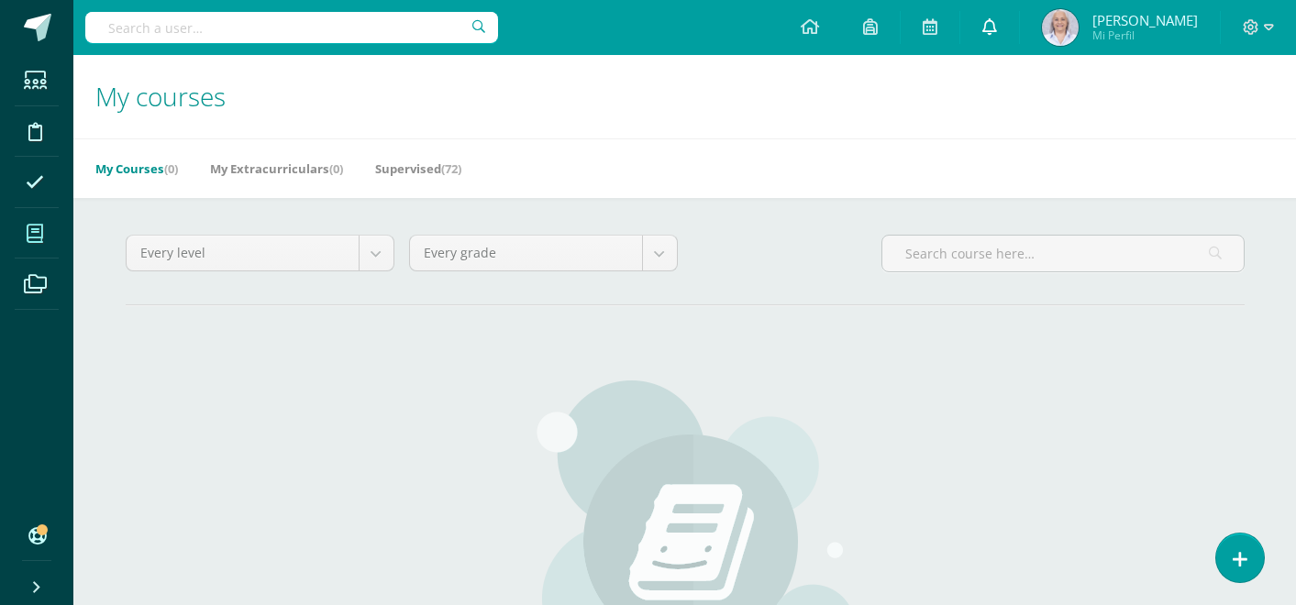
click at [997, 36] on span at bounding box center [989, 27] width 15 height 20
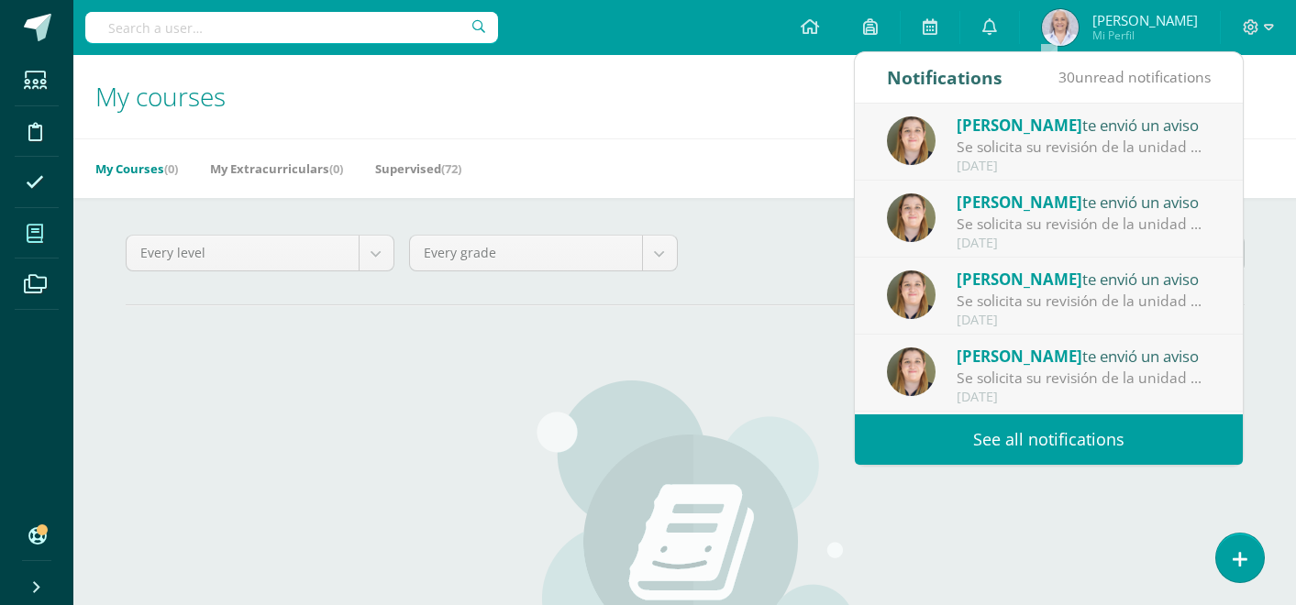
click at [1076, 440] on link "See all notifications" at bounding box center [1049, 440] width 388 height 50
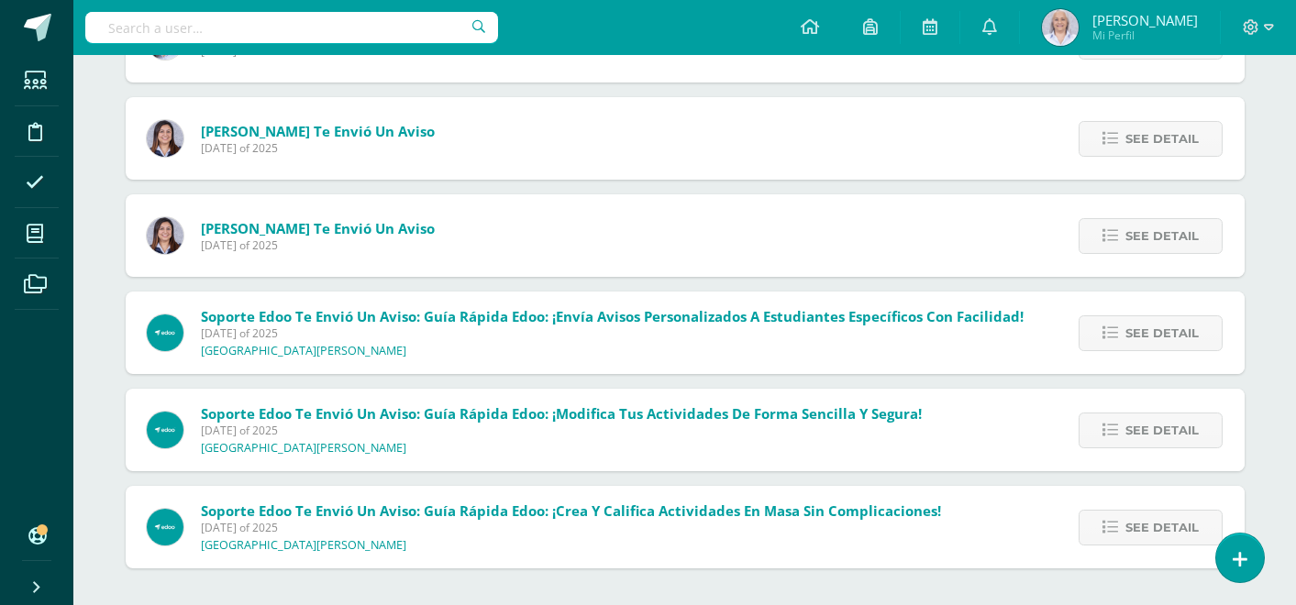
scroll to position [2616, 0]
click at [1161, 516] on span "See detail" at bounding box center [1161, 528] width 73 height 34
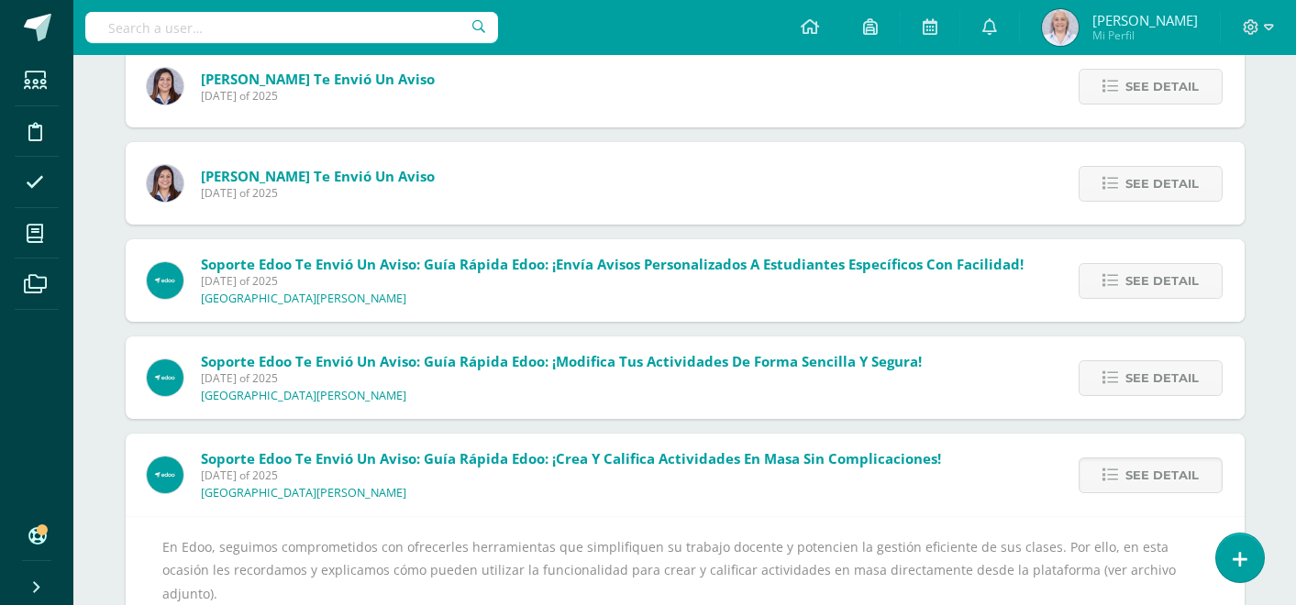
scroll to position [2665, 0]
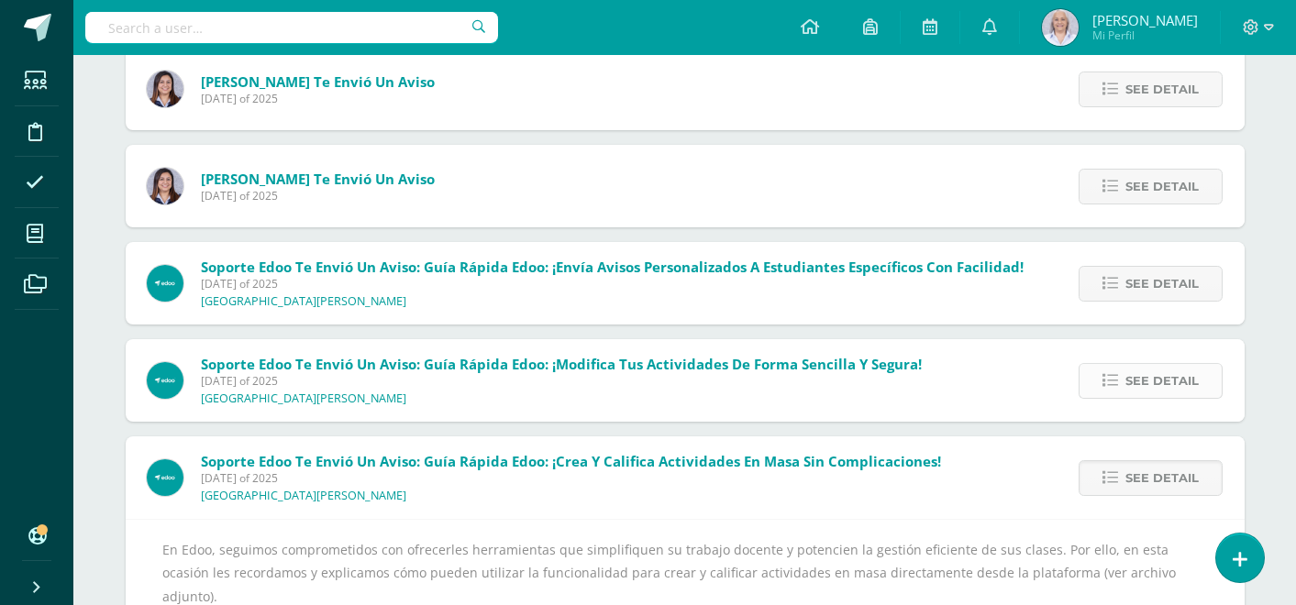
click at [1118, 378] on icon at bounding box center [1110, 381] width 16 height 16
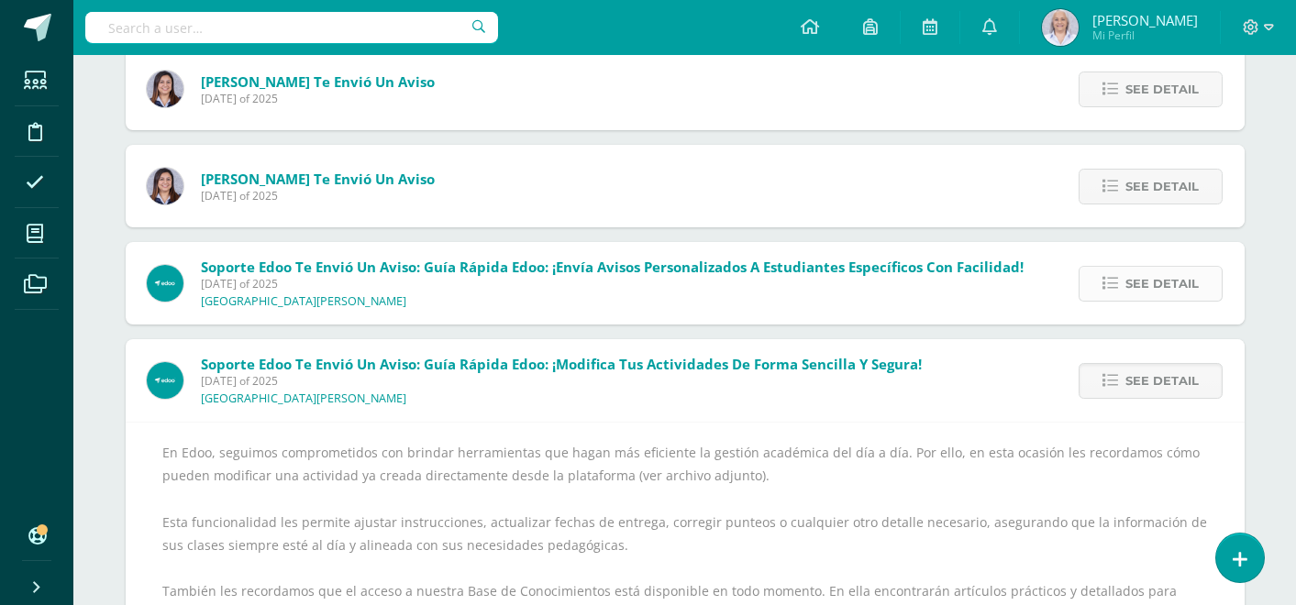
click at [1130, 293] on span "See detail" at bounding box center [1161, 284] width 73 height 34
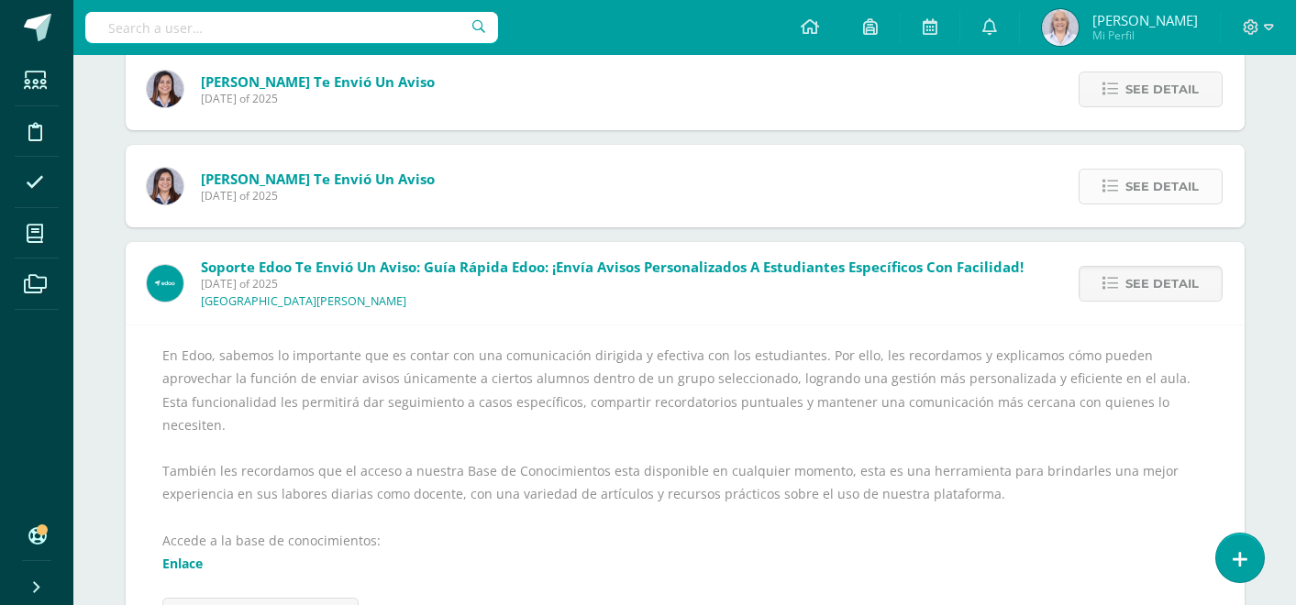
click at [1159, 191] on span "See detail" at bounding box center [1161, 187] width 73 height 34
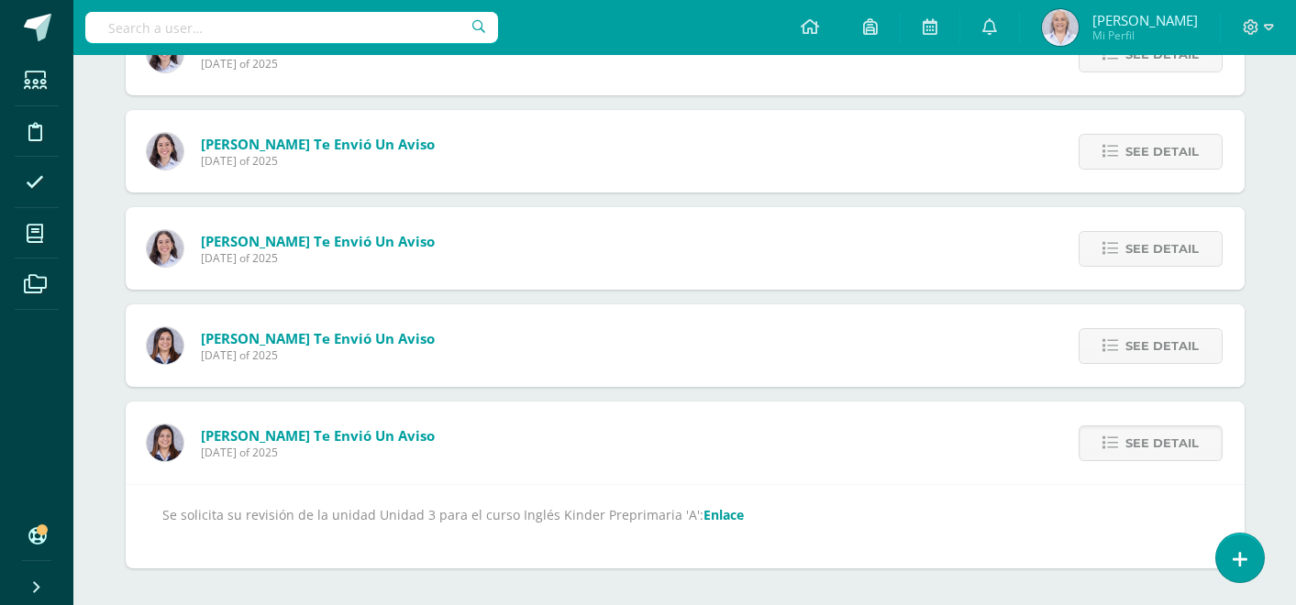
scroll to position [2407, 0]
click at [709, 512] on link "Enlace" at bounding box center [723, 515] width 40 height 17
click at [1167, 337] on span "See detail" at bounding box center [1161, 347] width 73 height 34
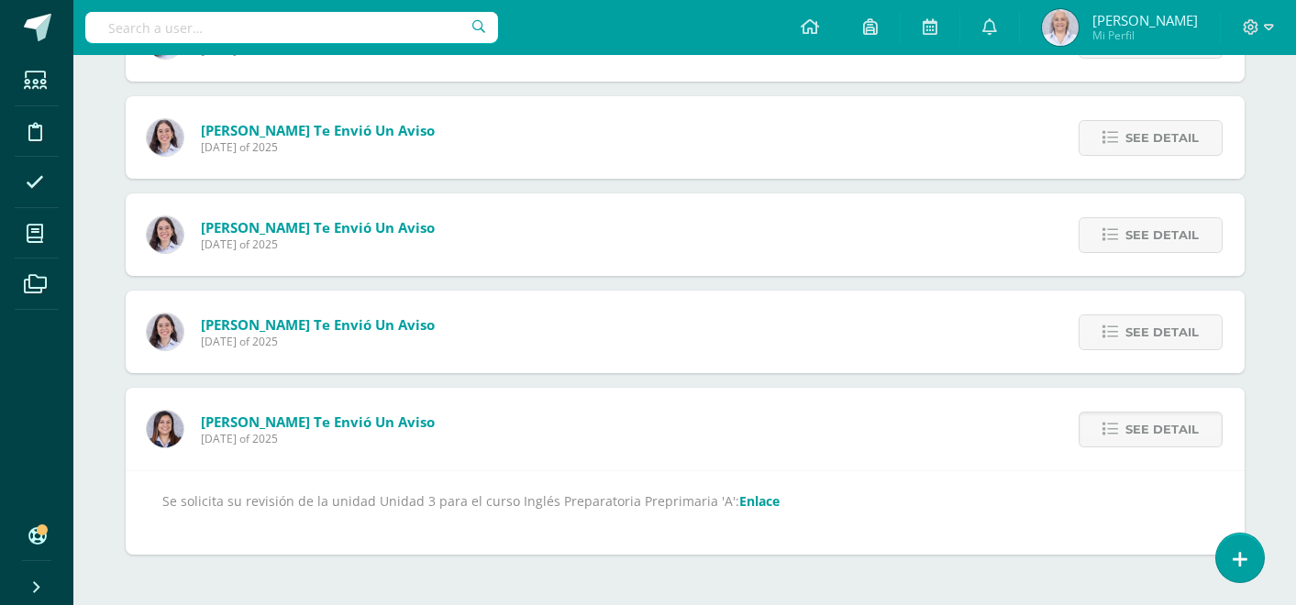
scroll to position [2310, 0]
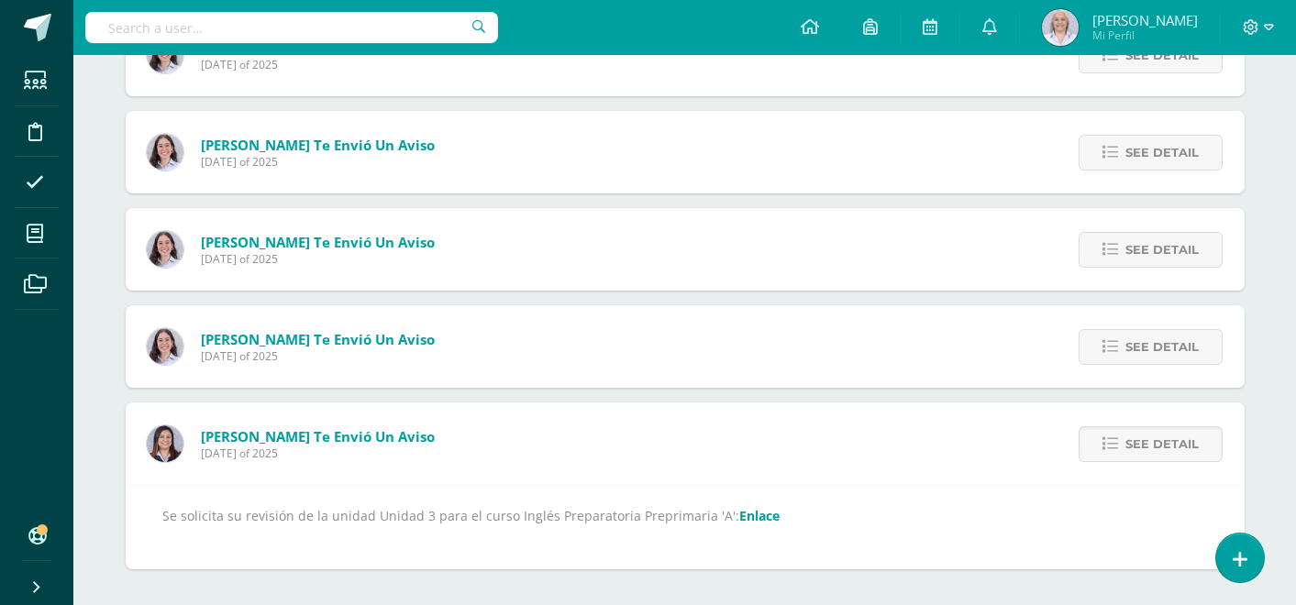
click at [739, 519] on link "Enlace" at bounding box center [759, 515] width 40 height 17
click at [1128, 349] on span "See detail" at bounding box center [1161, 347] width 73 height 34
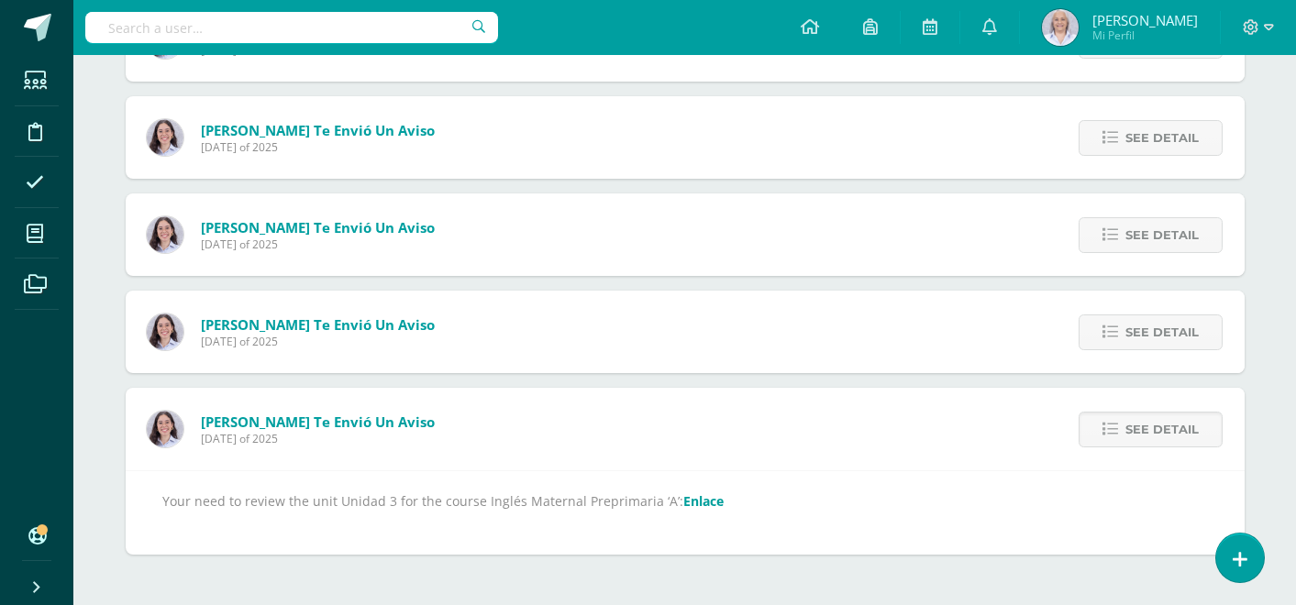
scroll to position [2213, 0]
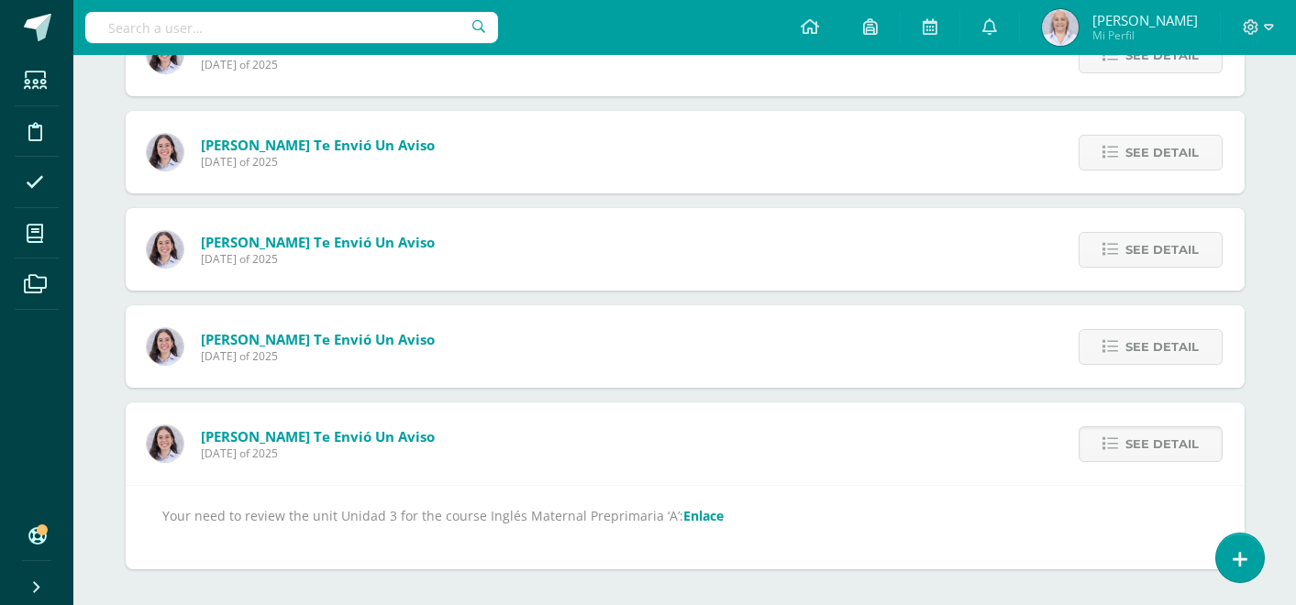
click at [692, 517] on link "Enlace" at bounding box center [703, 515] width 40 height 17
click at [1134, 350] on span "See detail" at bounding box center [1161, 347] width 73 height 34
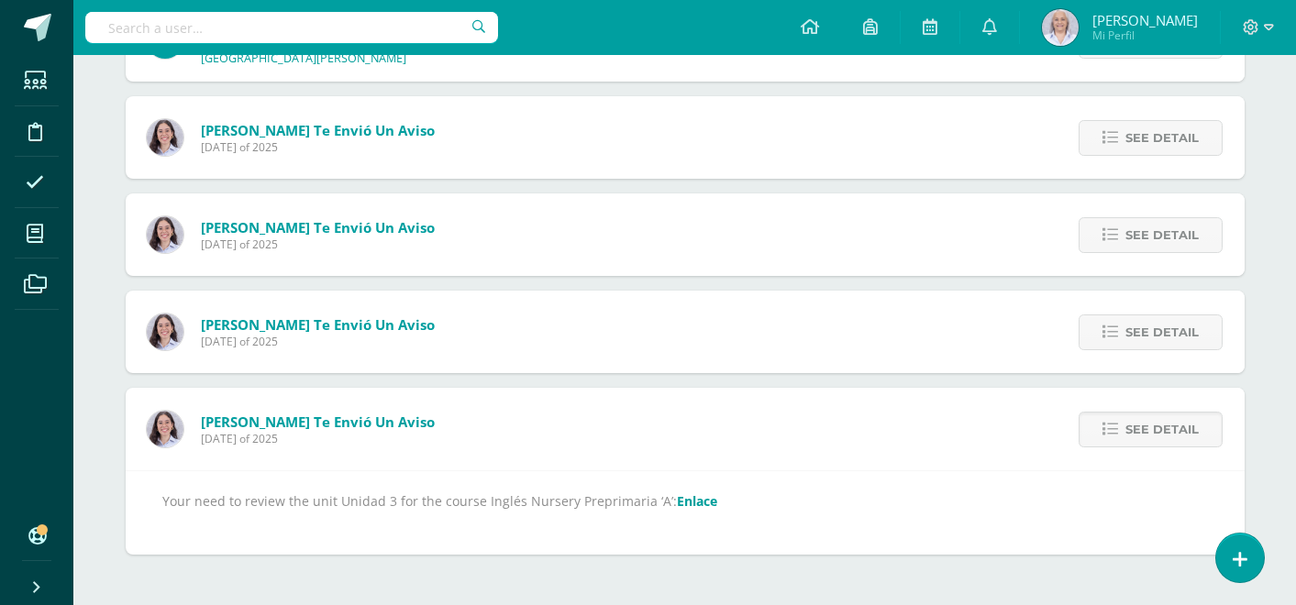
scroll to position [2116, 0]
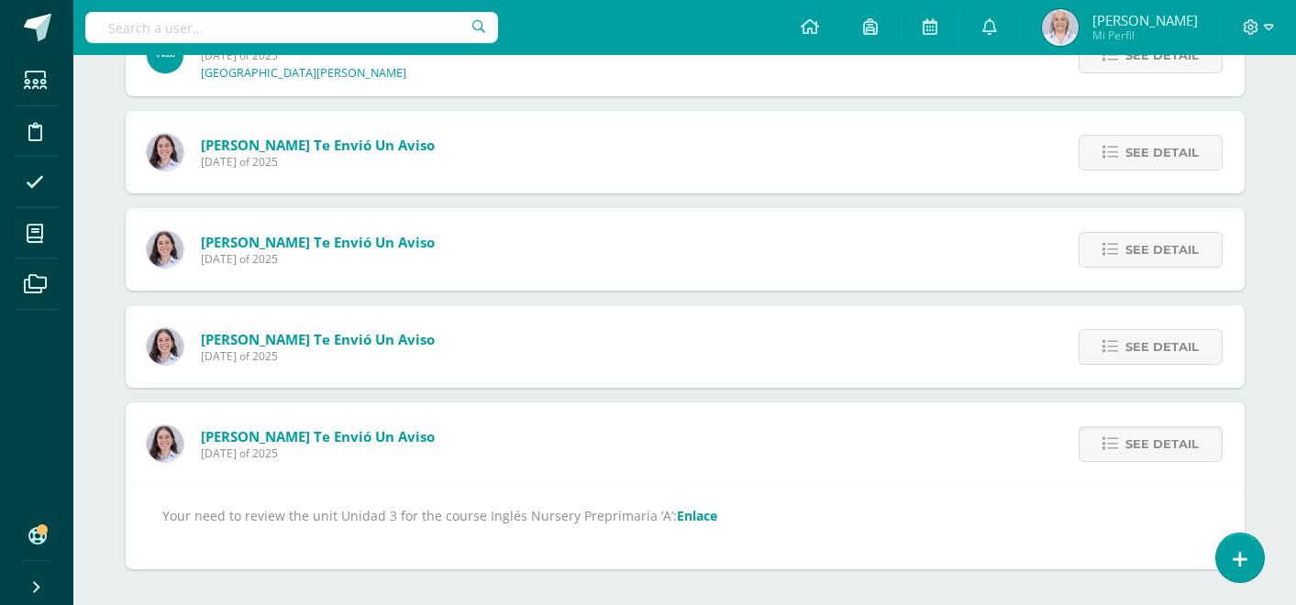
click at [690, 511] on link "Enlace" at bounding box center [697, 515] width 40 height 17
click at [1132, 352] on span "See detail" at bounding box center [1161, 347] width 73 height 34
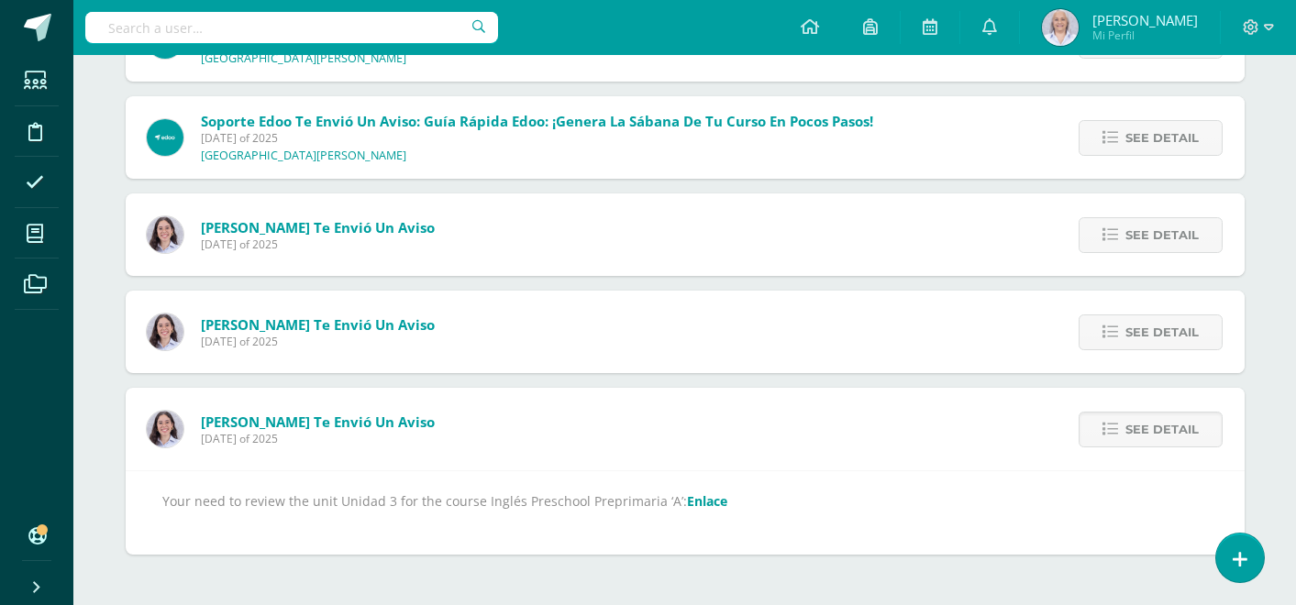
scroll to position [2019, 0]
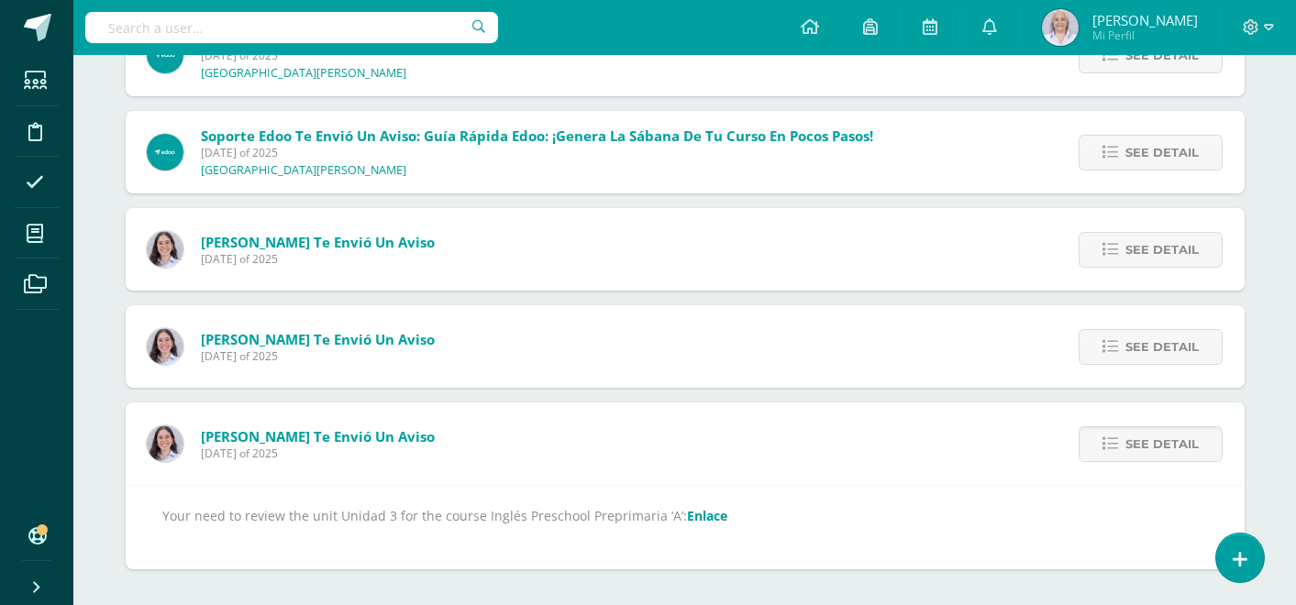
click at [693, 516] on link "Enlace" at bounding box center [707, 515] width 40 height 17
click at [1160, 355] on span "See detail" at bounding box center [1161, 347] width 73 height 34
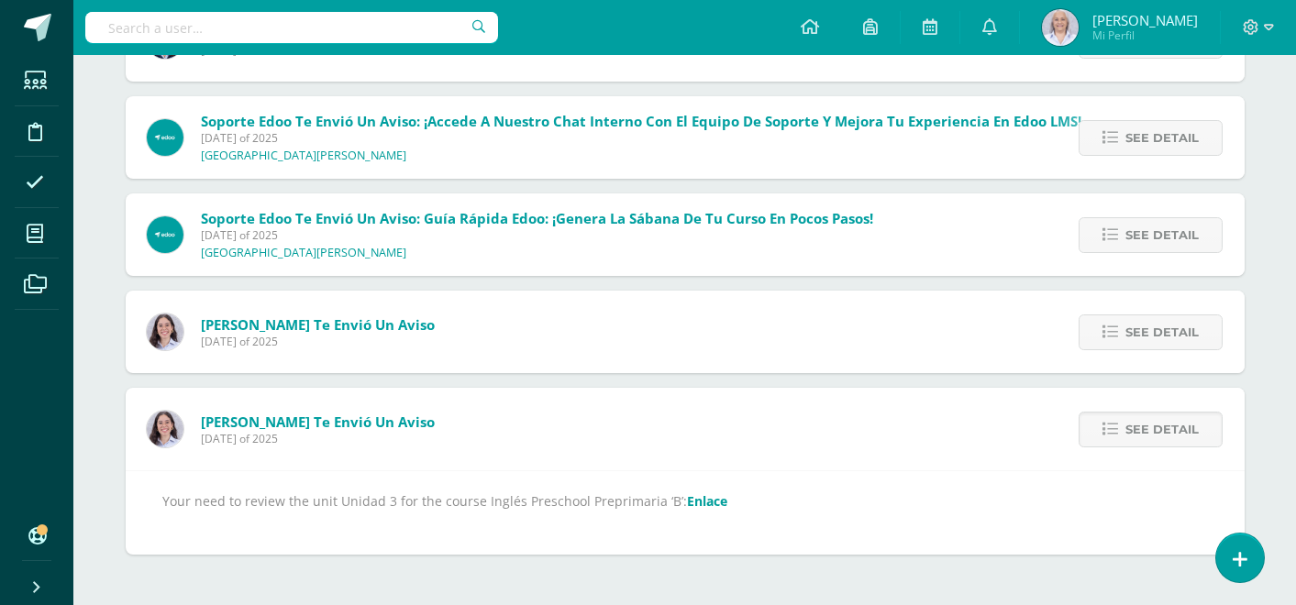
scroll to position [1921, 0]
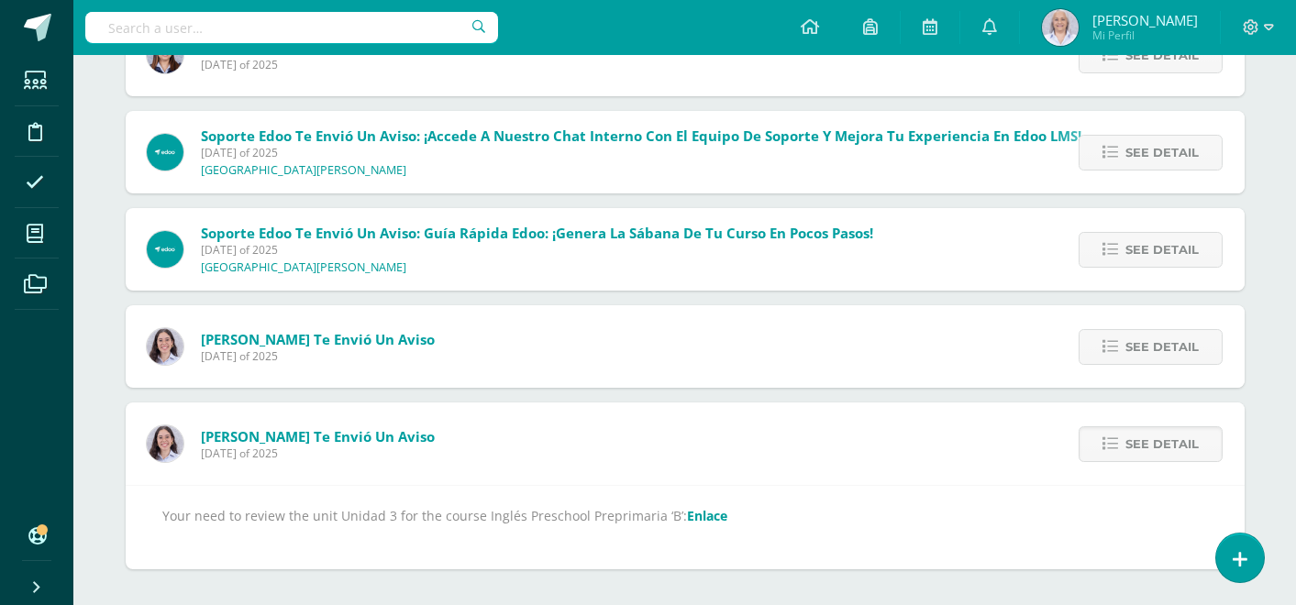
click at [703, 517] on link "Enlace" at bounding box center [707, 515] width 40 height 17
click at [1120, 360] on link "See detail" at bounding box center [1151, 347] width 144 height 36
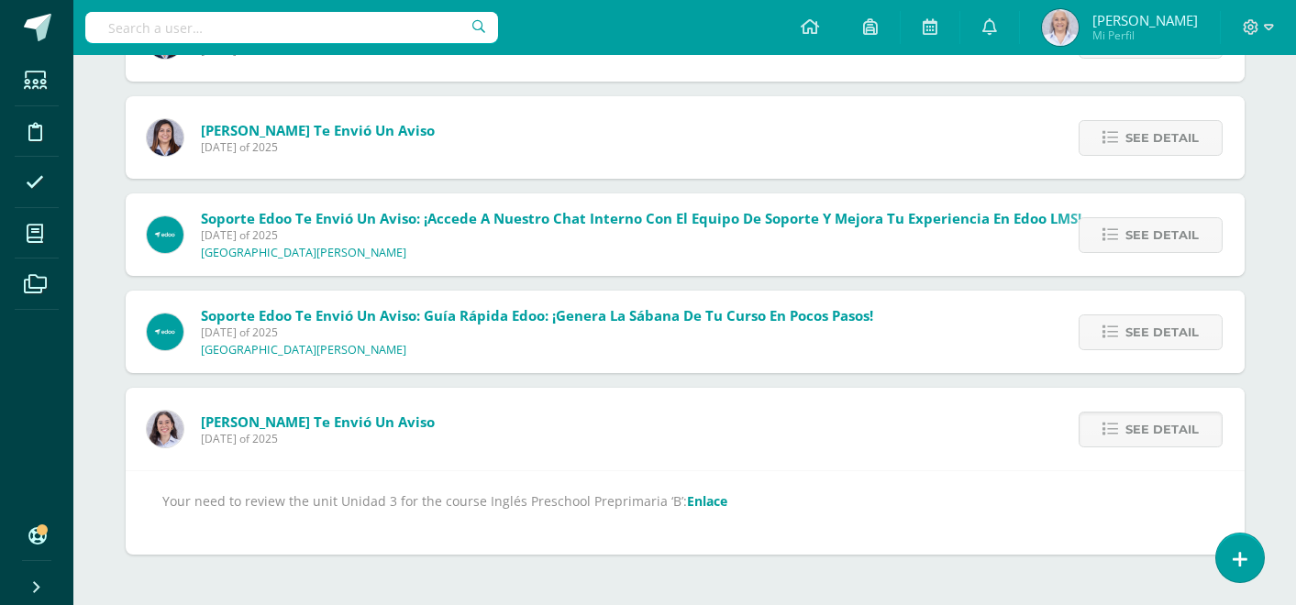
scroll to position [1824, 0]
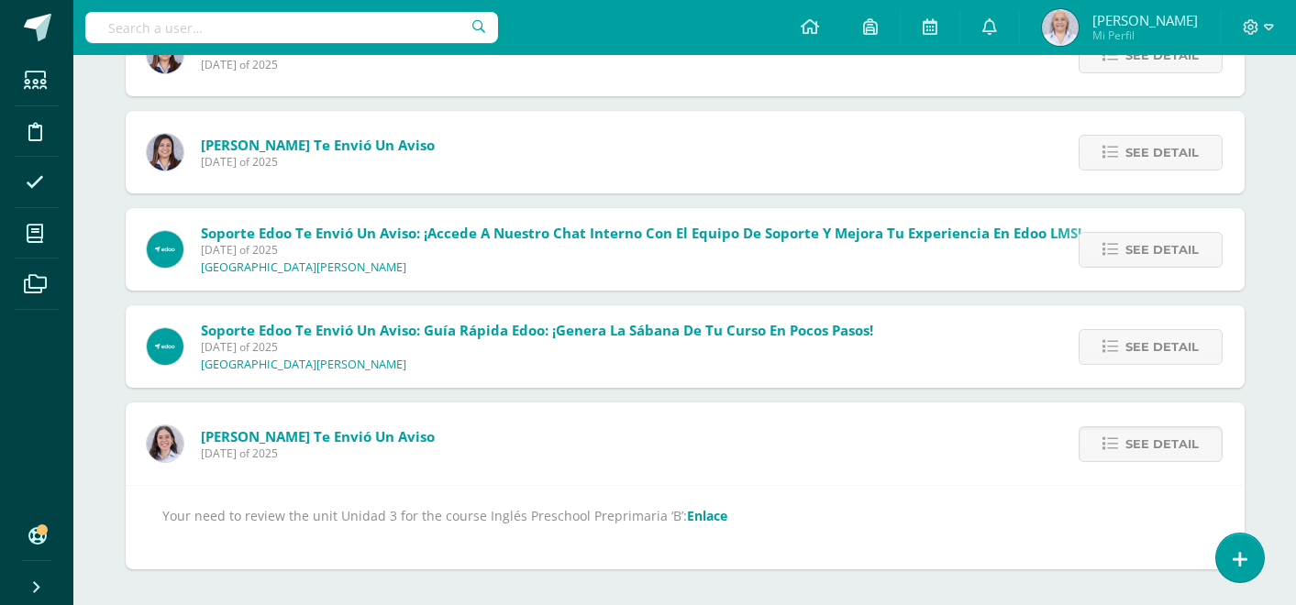
click at [701, 512] on link "Enlace" at bounding box center [707, 515] width 40 height 17
click at [1171, 337] on span "See detail" at bounding box center [1161, 347] width 73 height 34
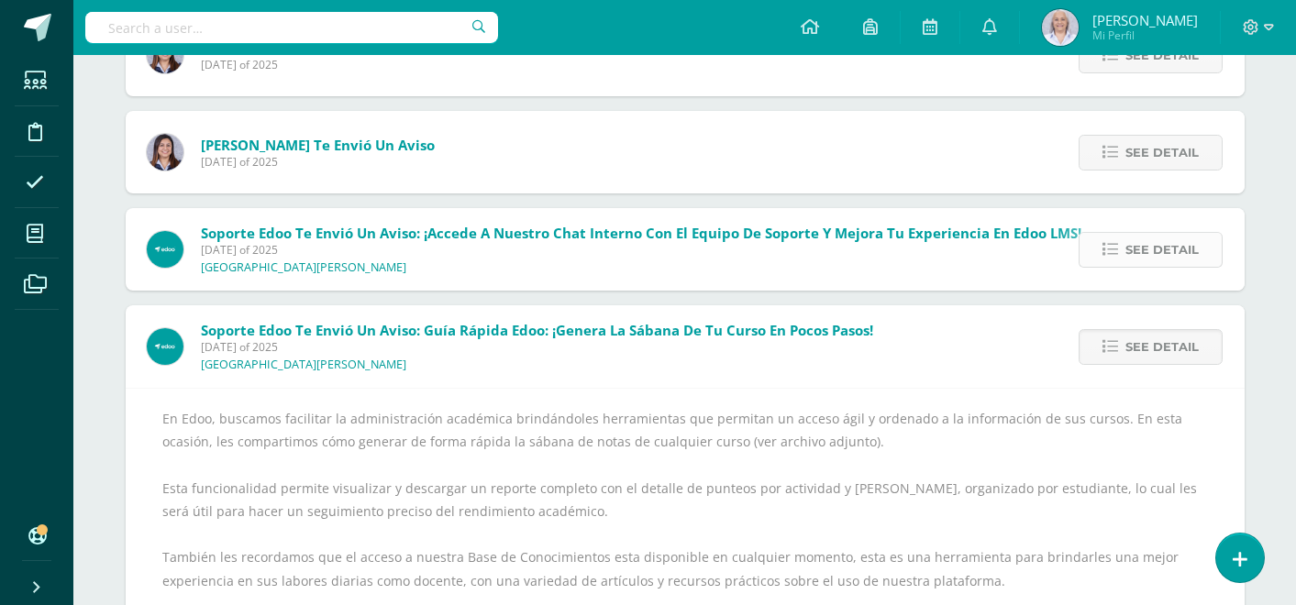
click at [1169, 255] on span "See detail" at bounding box center [1161, 250] width 73 height 34
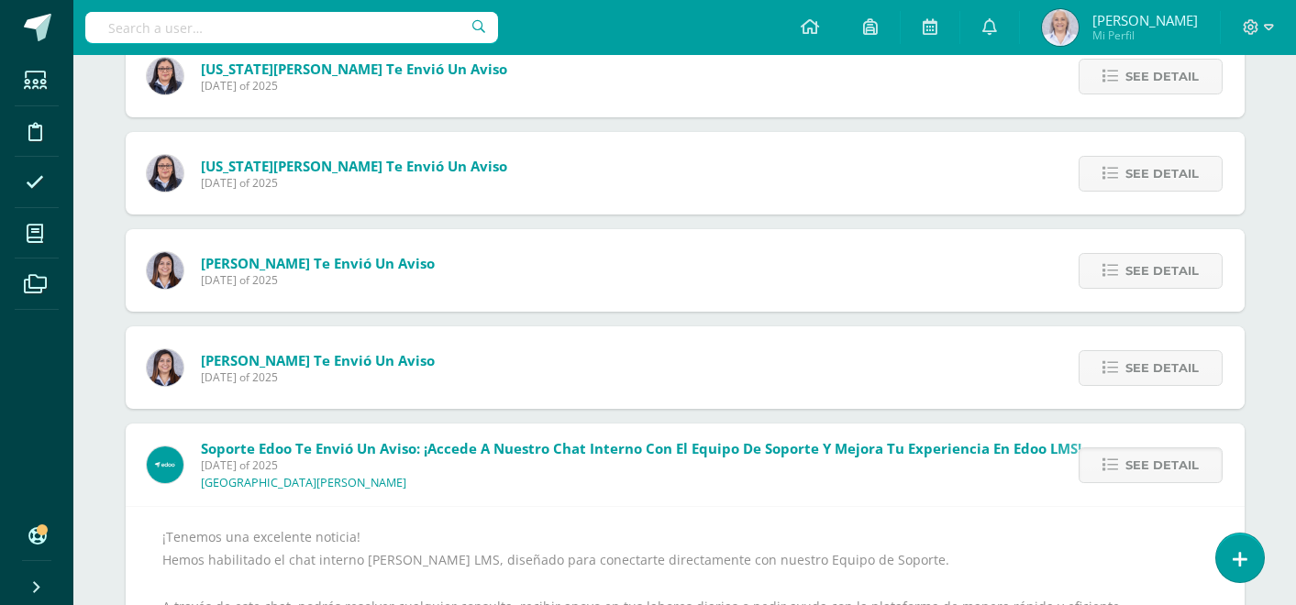
scroll to position [1590, 0]
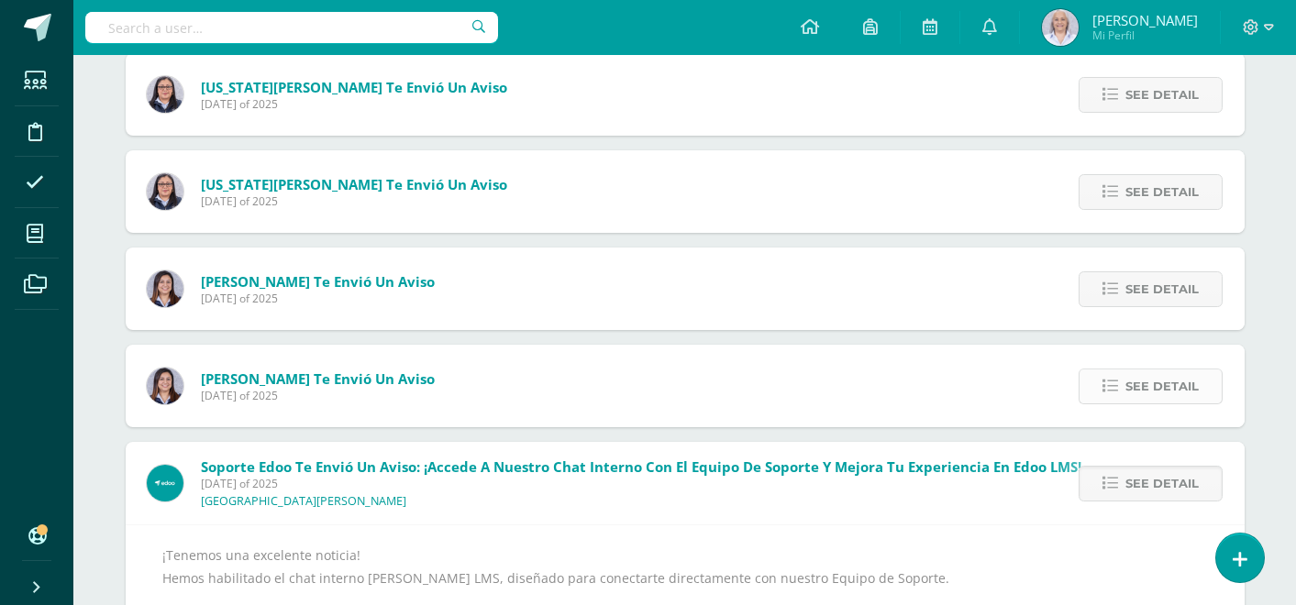
click at [1141, 391] on span "See detail" at bounding box center [1161, 387] width 73 height 34
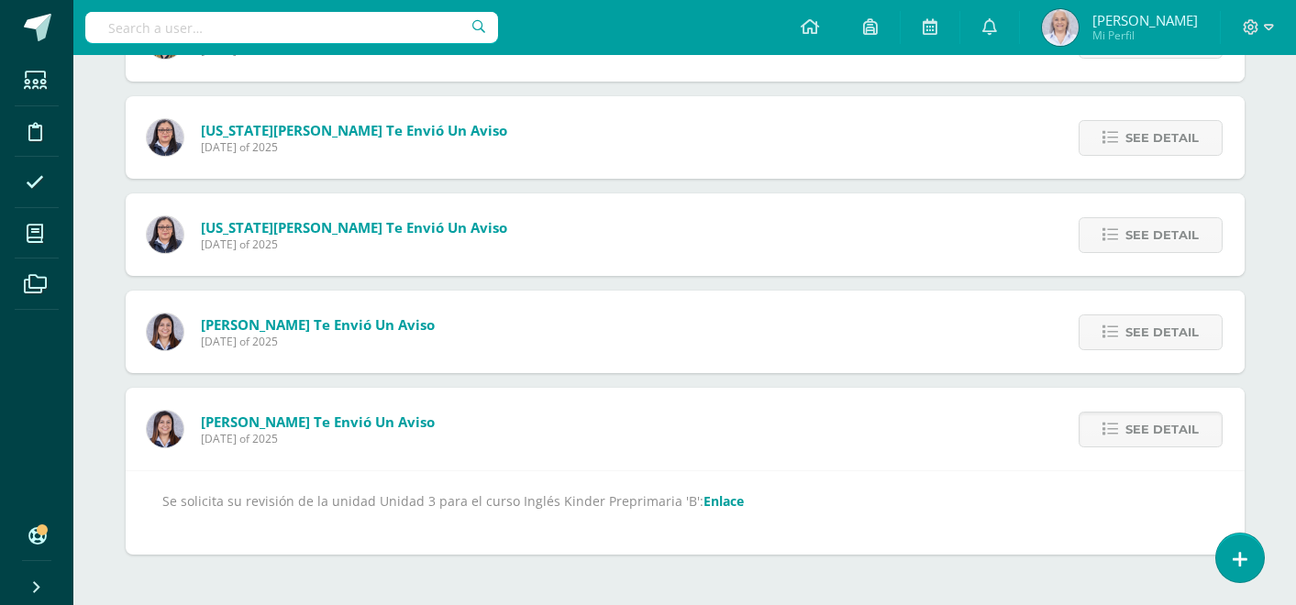
scroll to position [1533, 0]
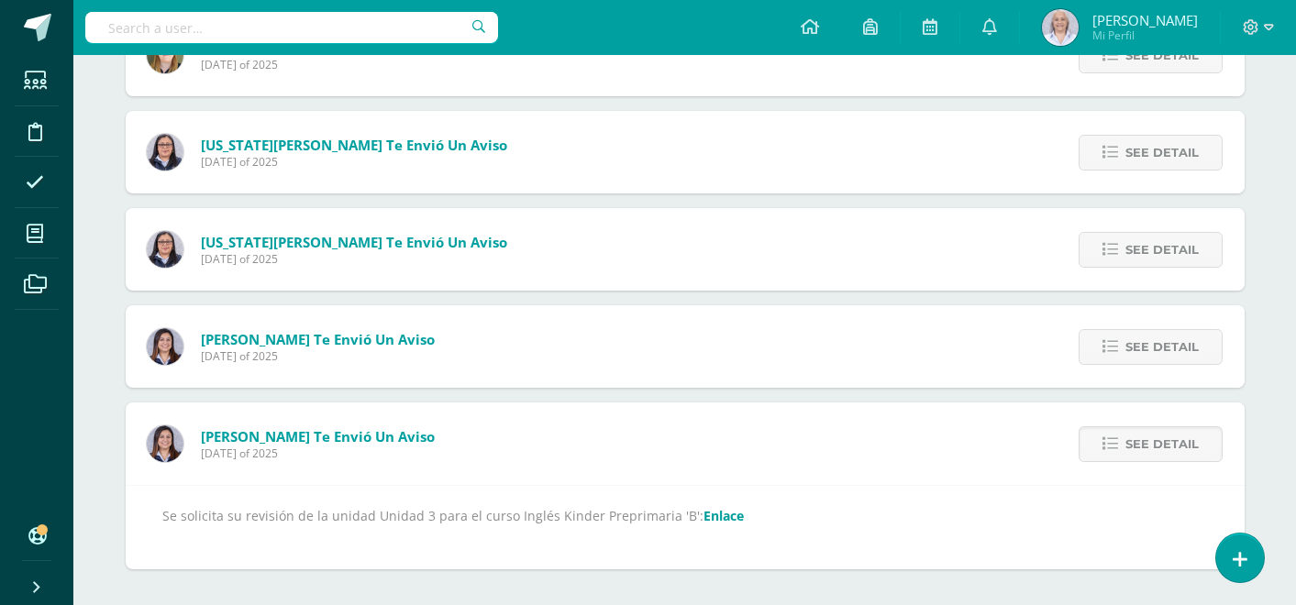
click at [707, 521] on link "Enlace" at bounding box center [723, 515] width 40 height 17
click at [1129, 353] on span "See detail" at bounding box center [1161, 347] width 73 height 34
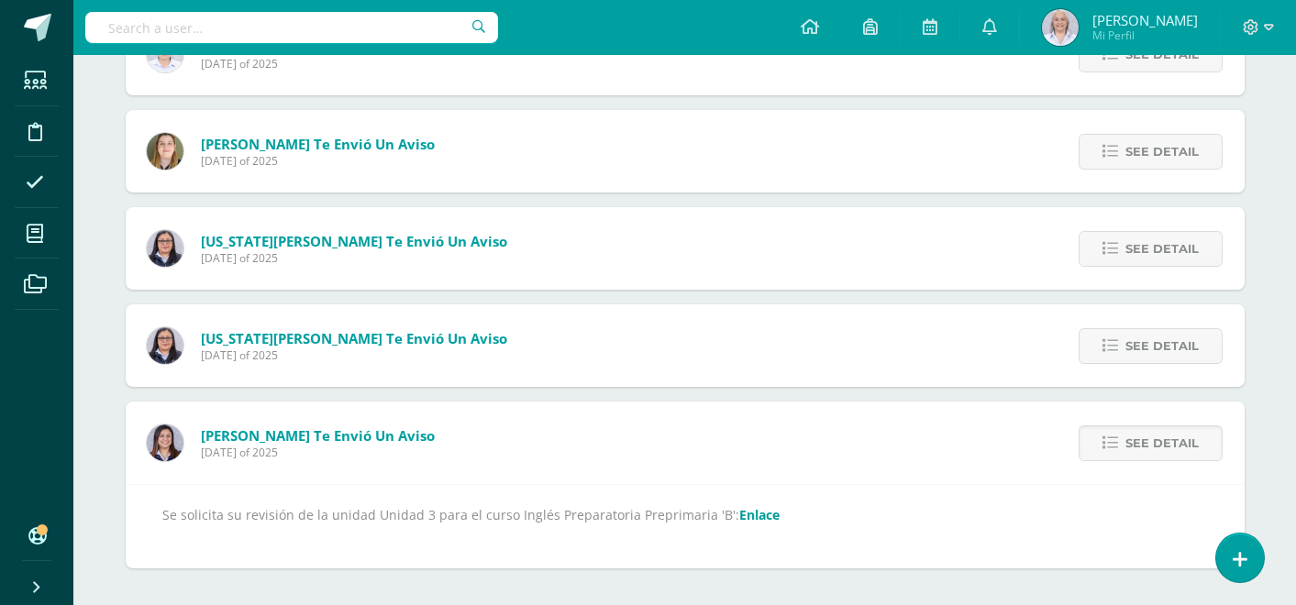
scroll to position [1435, 0]
click at [739, 515] on link "Enlace" at bounding box center [759, 515] width 40 height 17
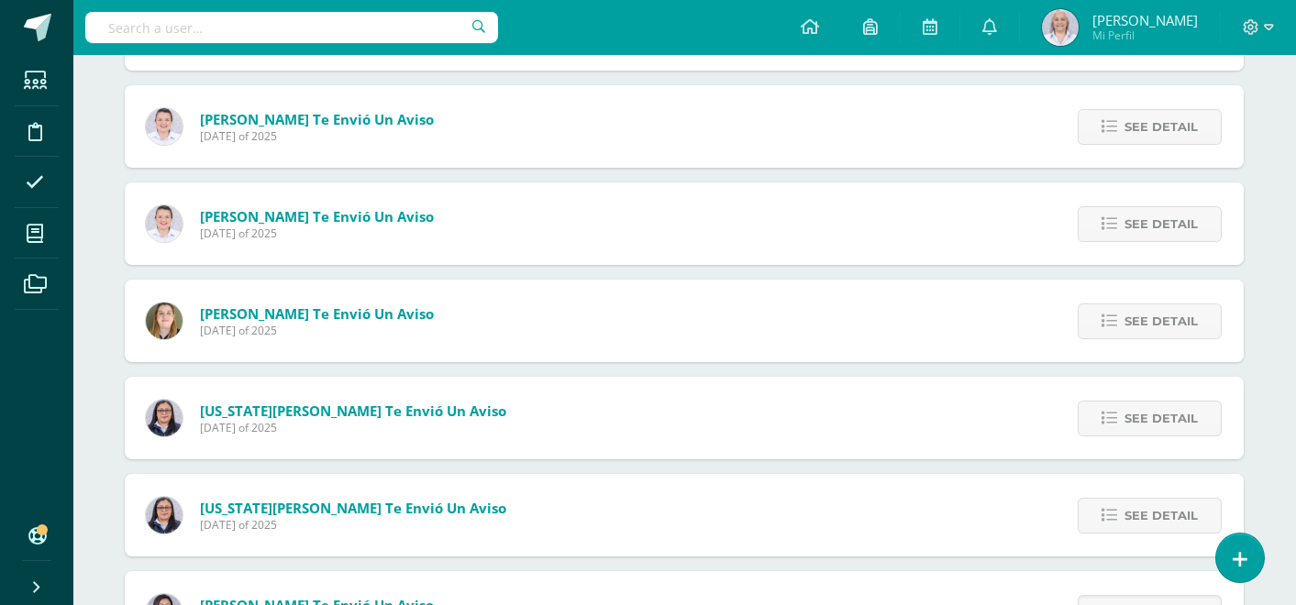
scroll to position [1260, 1]
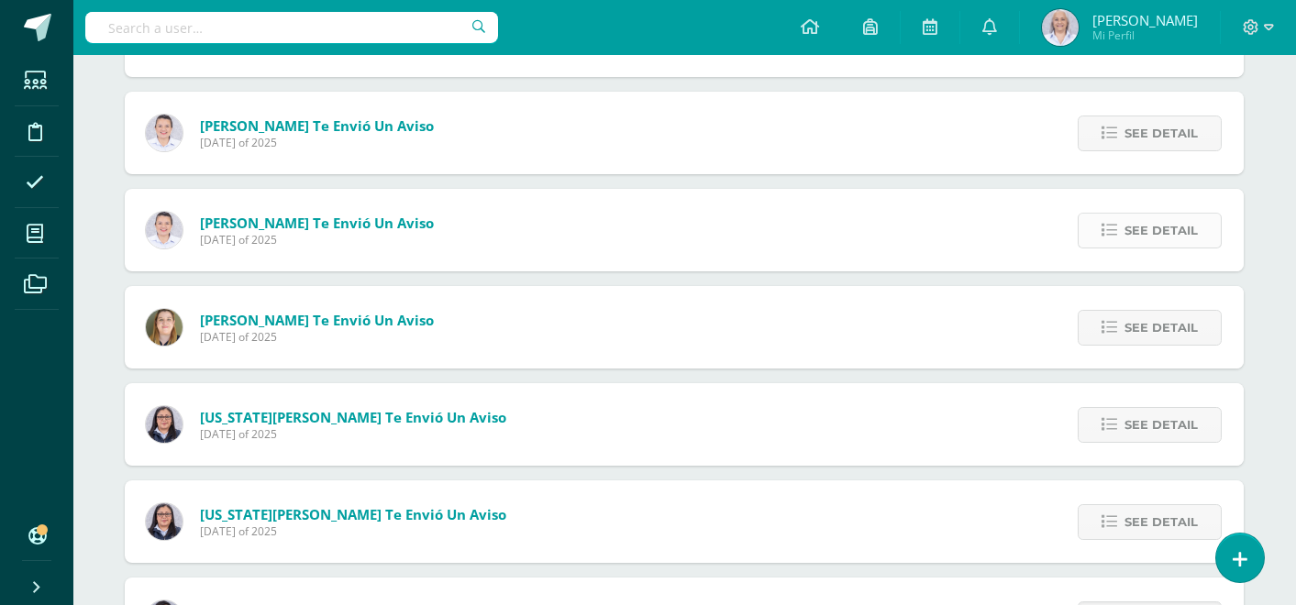
click at [1160, 214] on span "See detail" at bounding box center [1160, 231] width 73 height 34
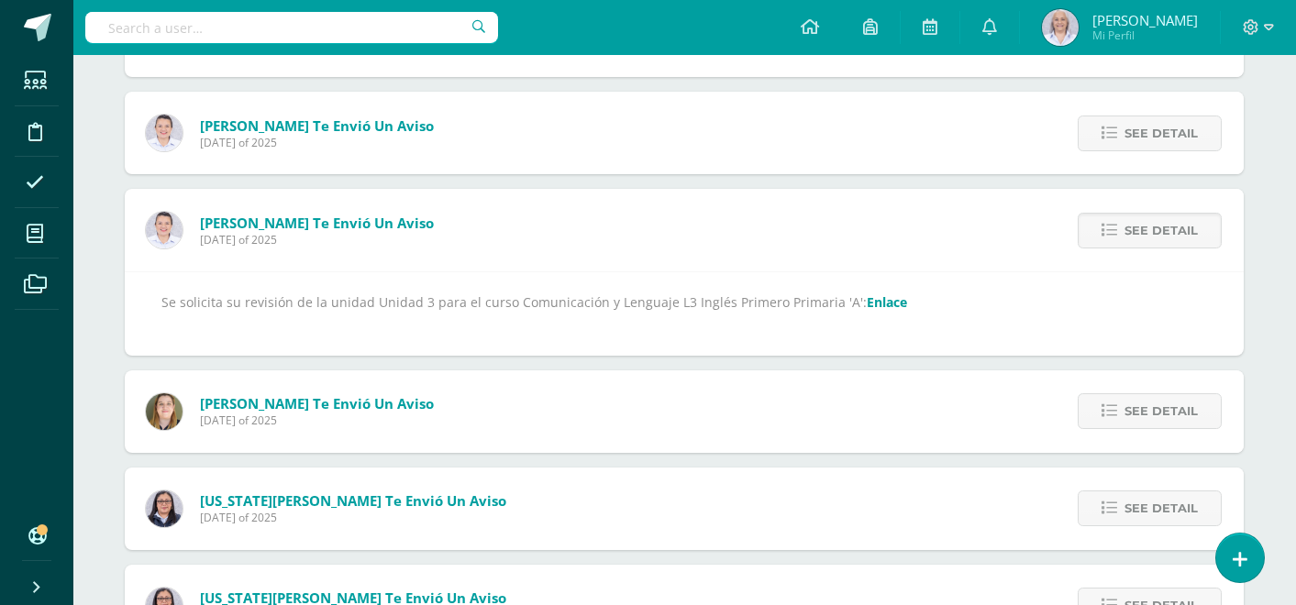
scroll to position [1260, 0]
click at [868, 304] on link "Enlace" at bounding box center [888, 301] width 40 height 17
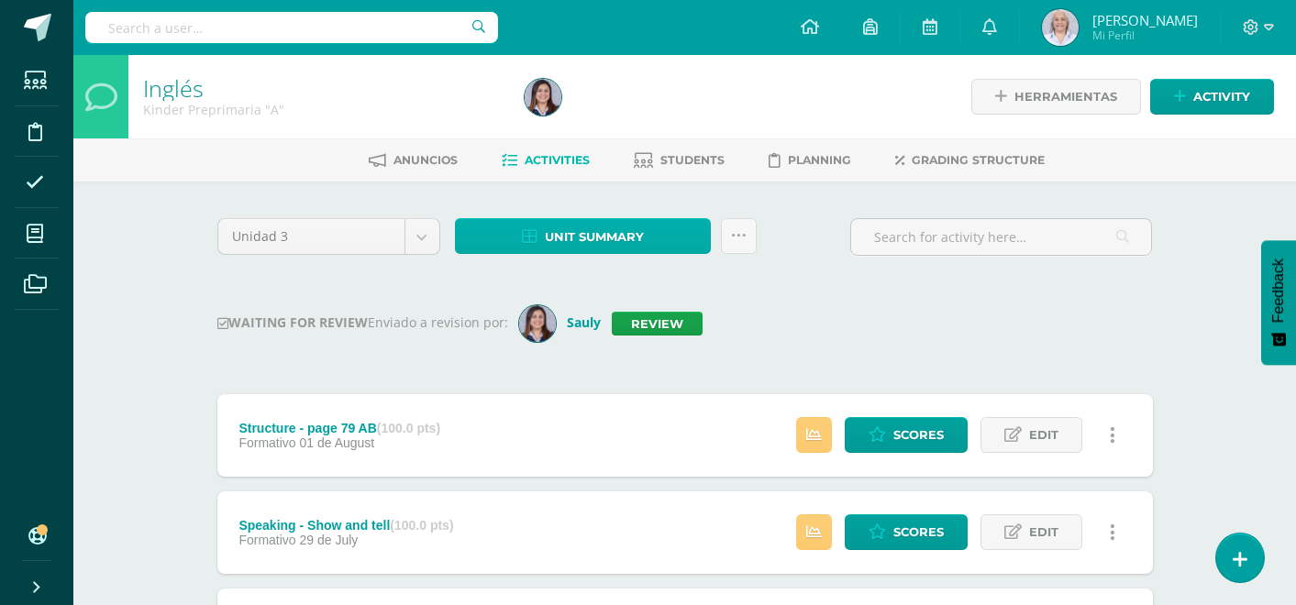
click at [637, 241] on span "Unit summary" at bounding box center [594, 237] width 99 height 34
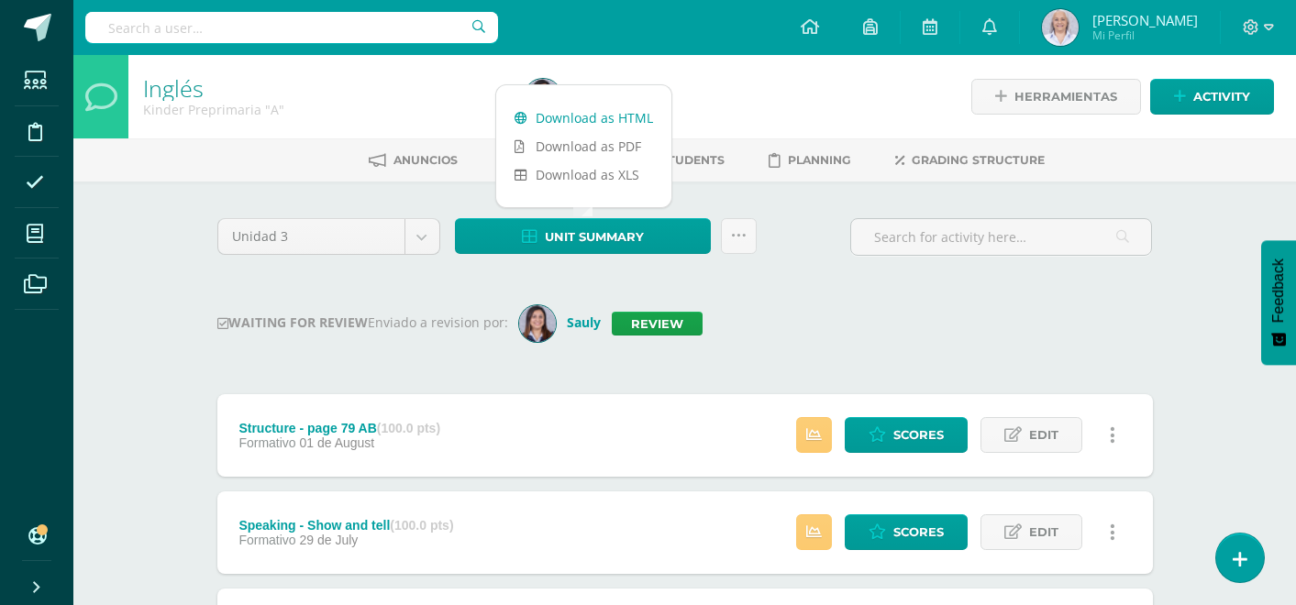
click at [573, 114] on link "Download as HTML" at bounding box center [583, 118] width 175 height 28
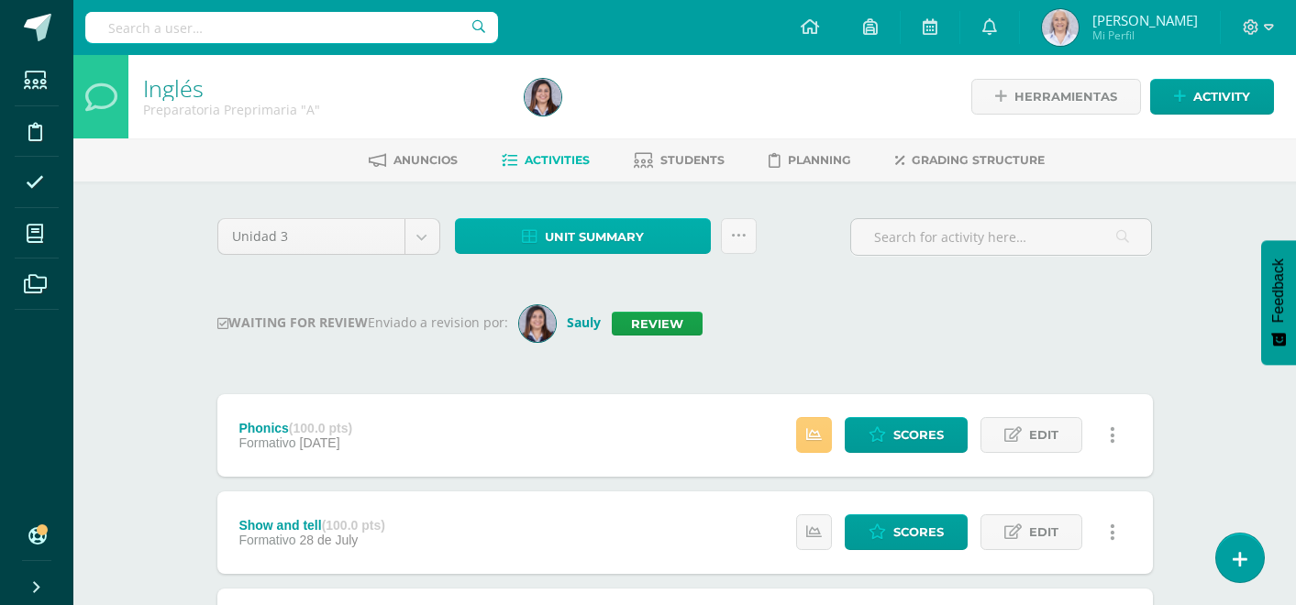
click at [633, 246] on span "Unit summary" at bounding box center [594, 237] width 99 height 34
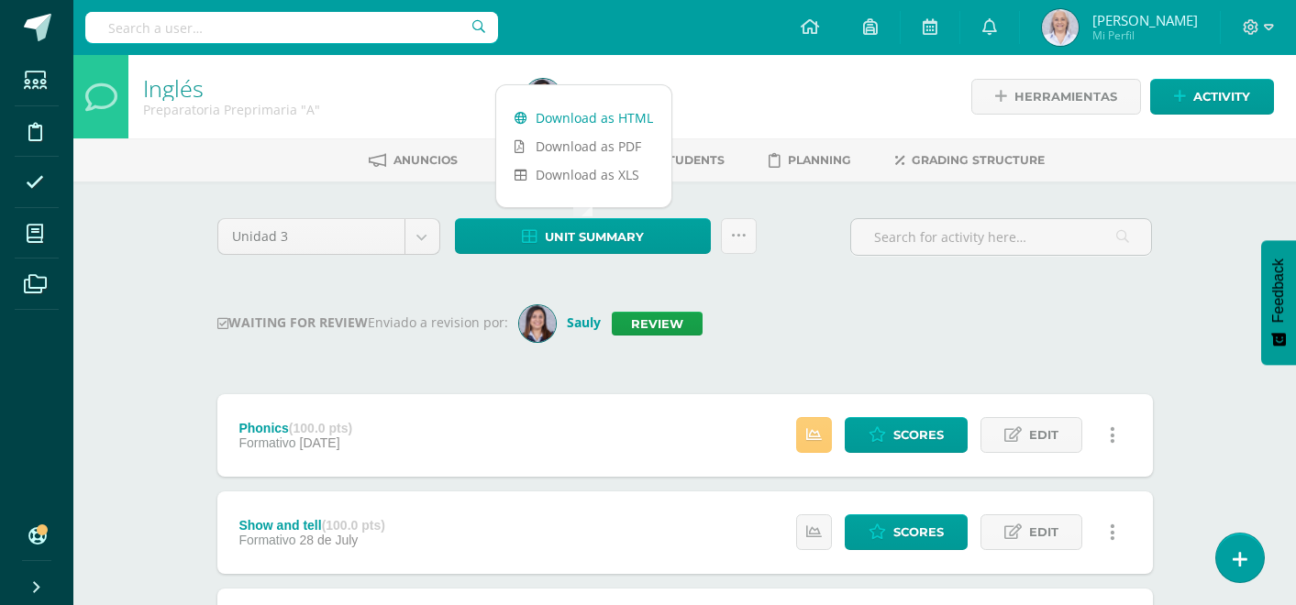
click at [592, 121] on link "Download as HTML" at bounding box center [583, 118] width 175 height 28
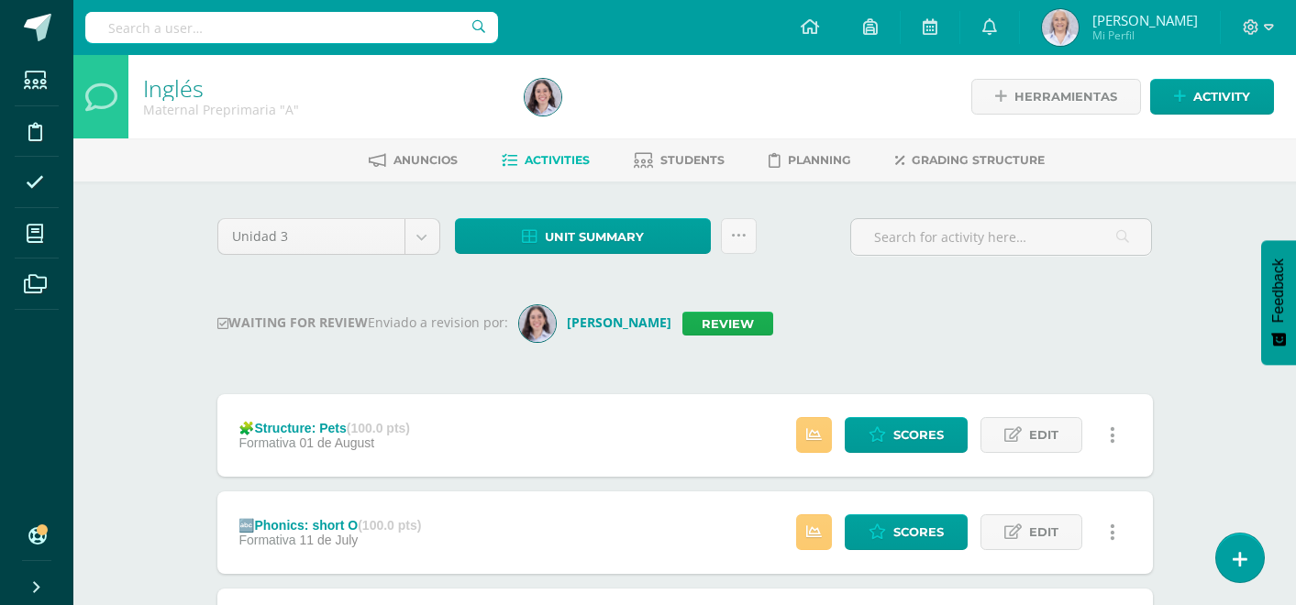
scroll to position [0, 1]
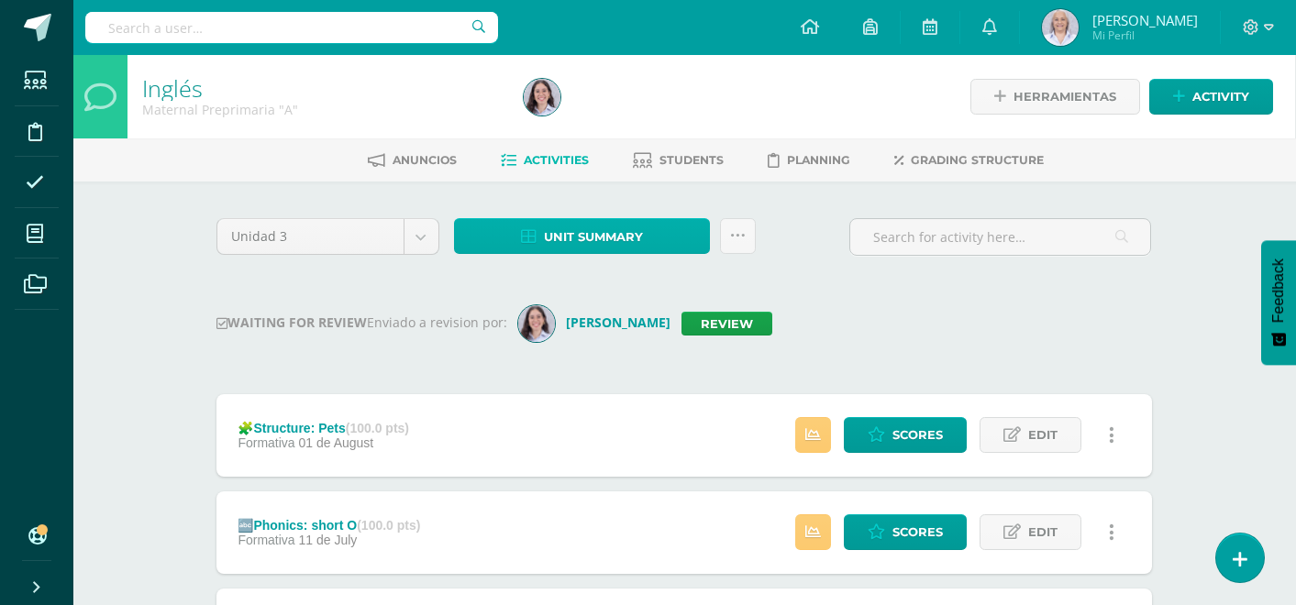
click at [598, 230] on span "Unit summary" at bounding box center [593, 237] width 99 height 34
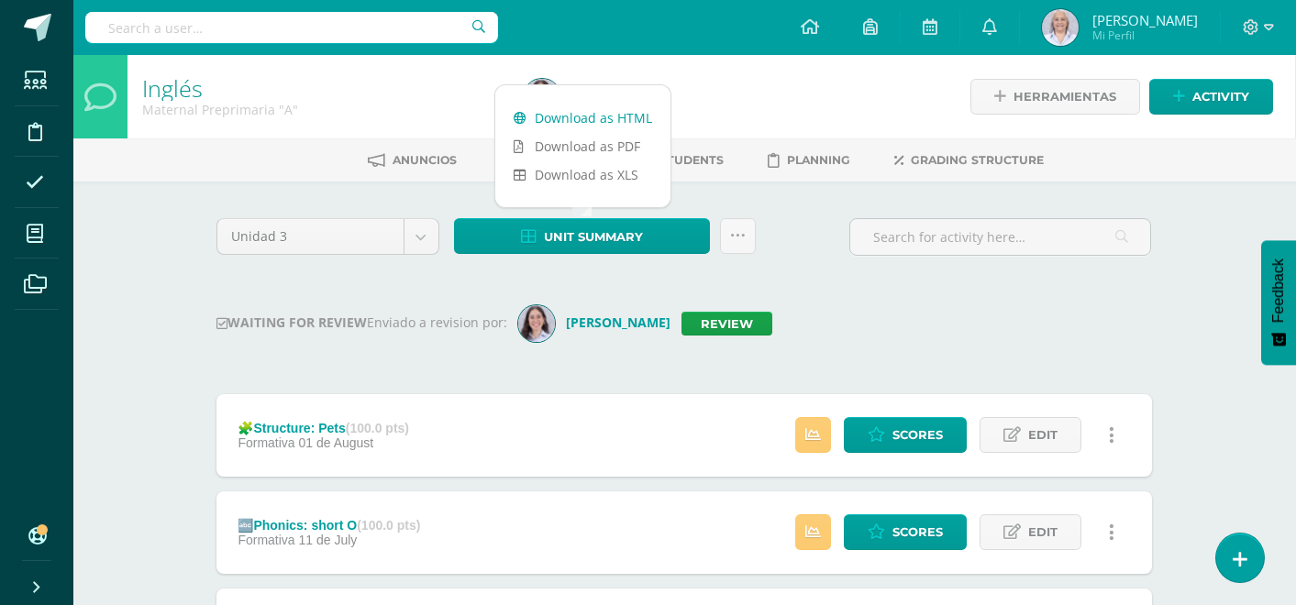
click at [563, 115] on link "Download as HTML" at bounding box center [582, 118] width 175 height 28
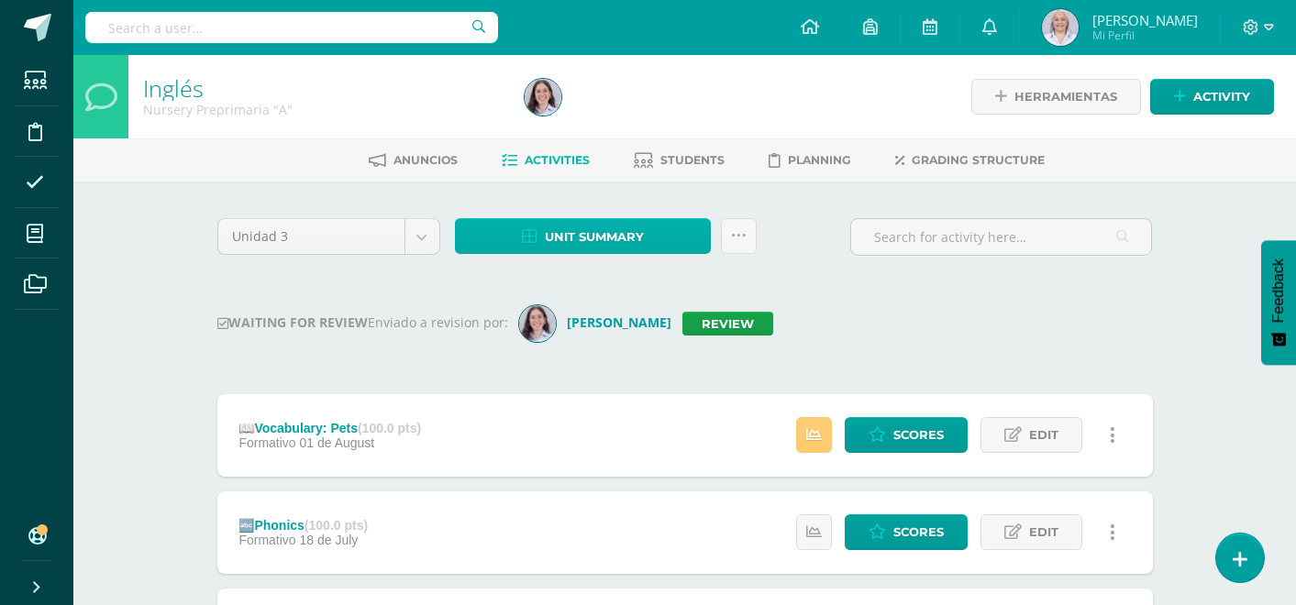
click at [601, 249] on span "Unit summary" at bounding box center [594, 237] width 99 height 34
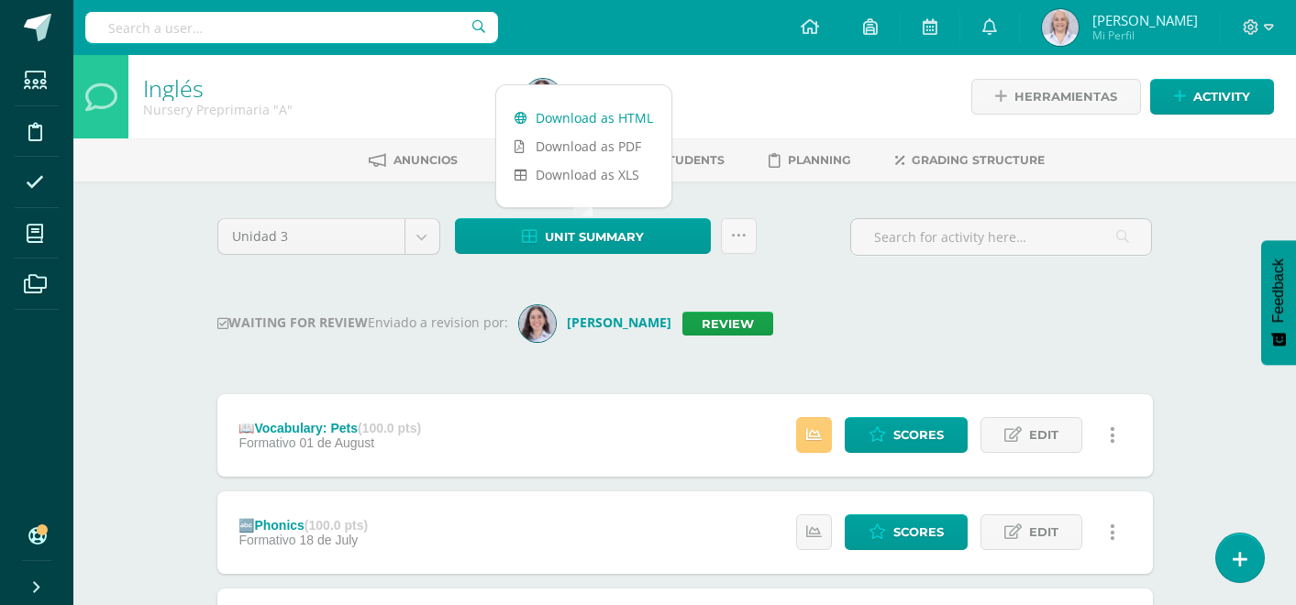
click at [592, 118] on link "Download as HTML" at bounding box center [583, 118] width 175 height 28
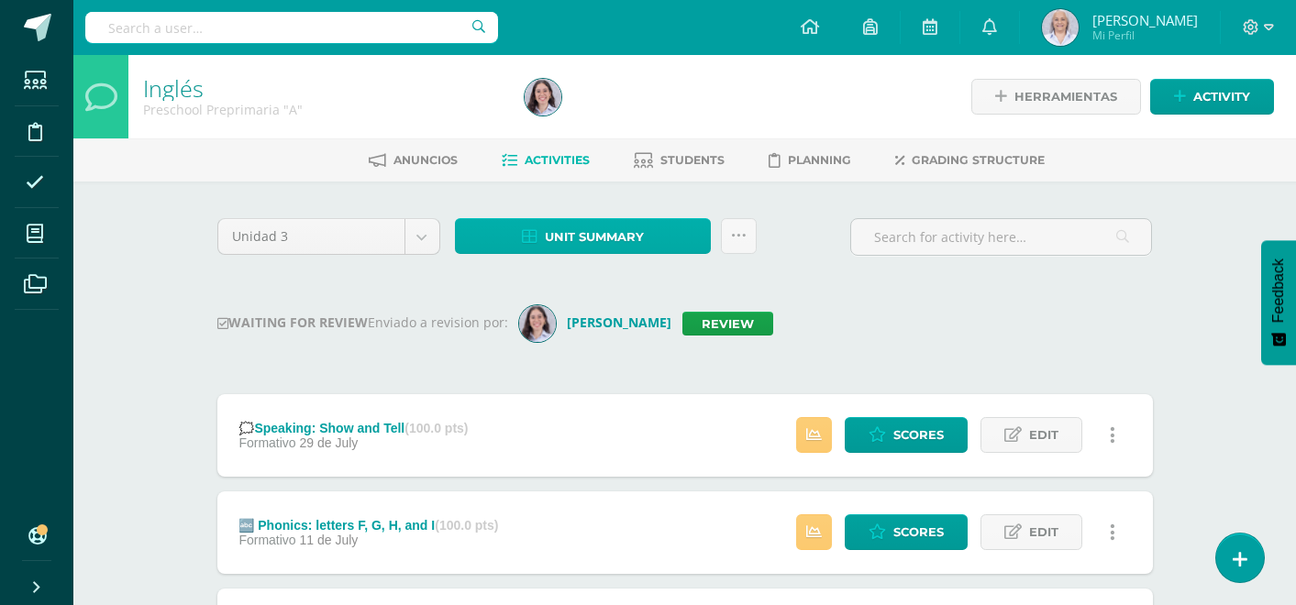
click at [604, 245] on span "Unit summary" at bounding box center [594, 237] width 99 height 34
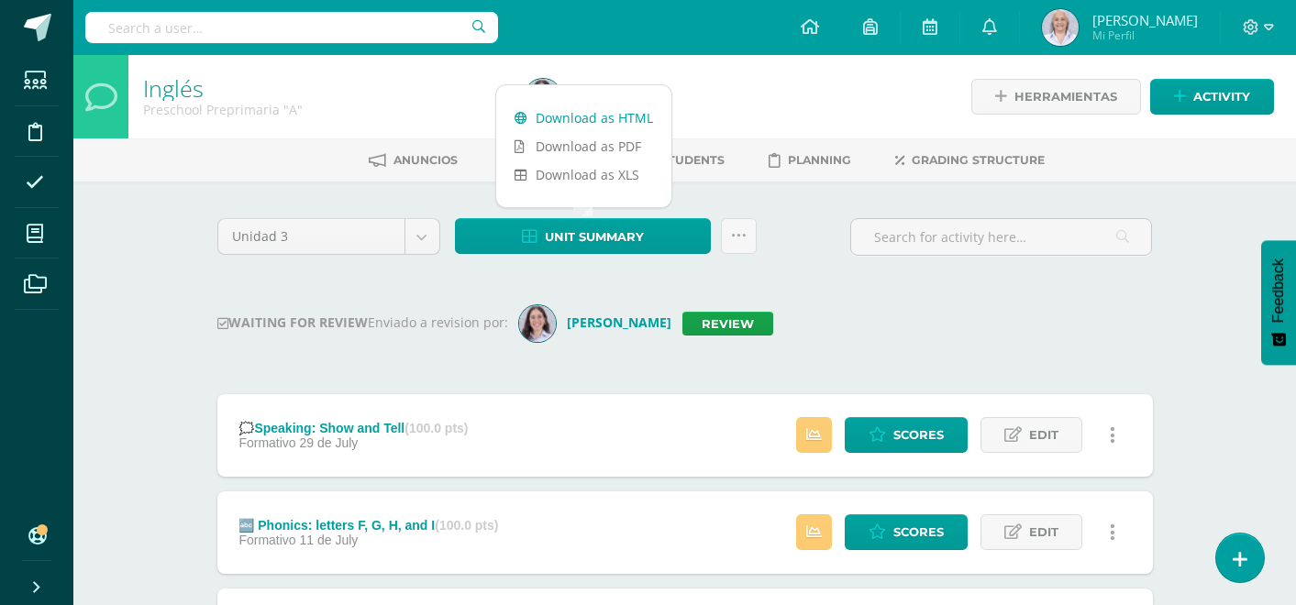
click at [566, 120] on link "Download as HTML" at bounding box center [583, 118] width 175 height 28
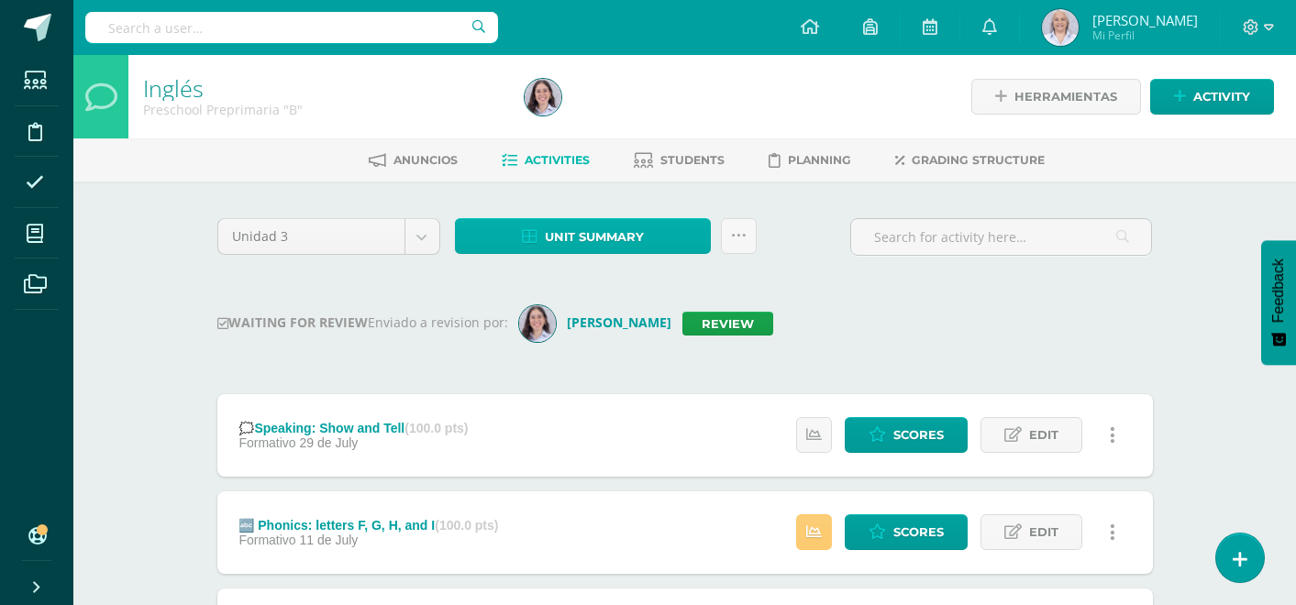
click at [574, 229] on span "Unit summary" at bounding box center [594, 237] width 99 height 34
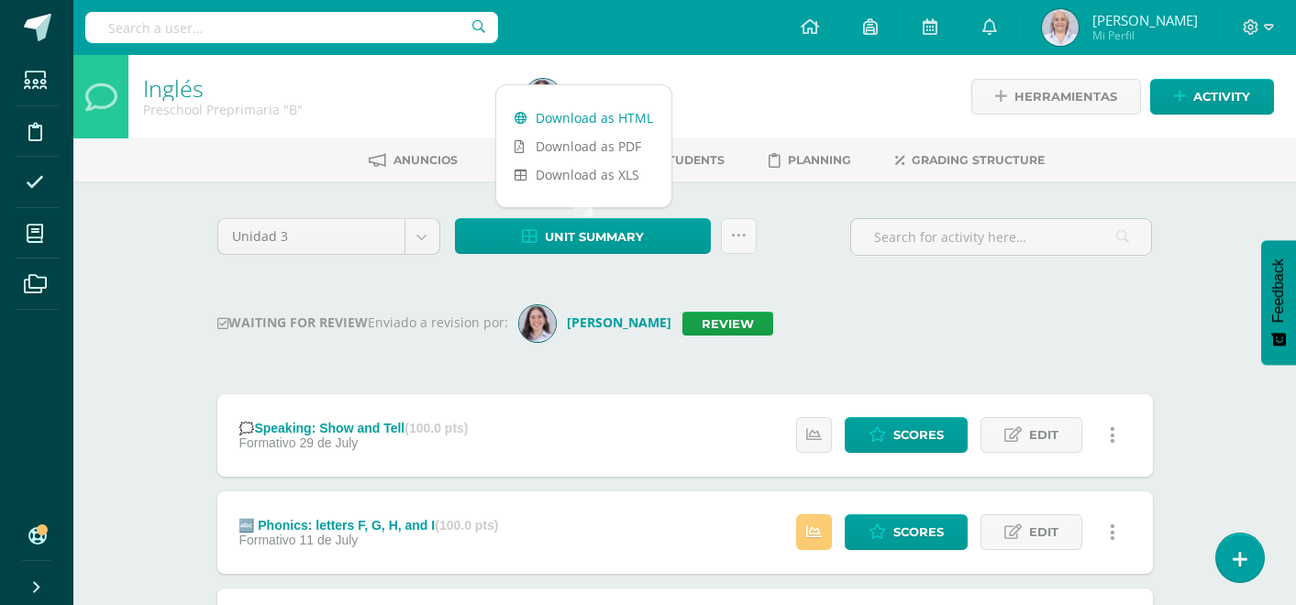
click at [570, 117] on link "Download as HTML" at bounding box center [583, 118] width 175 height 28
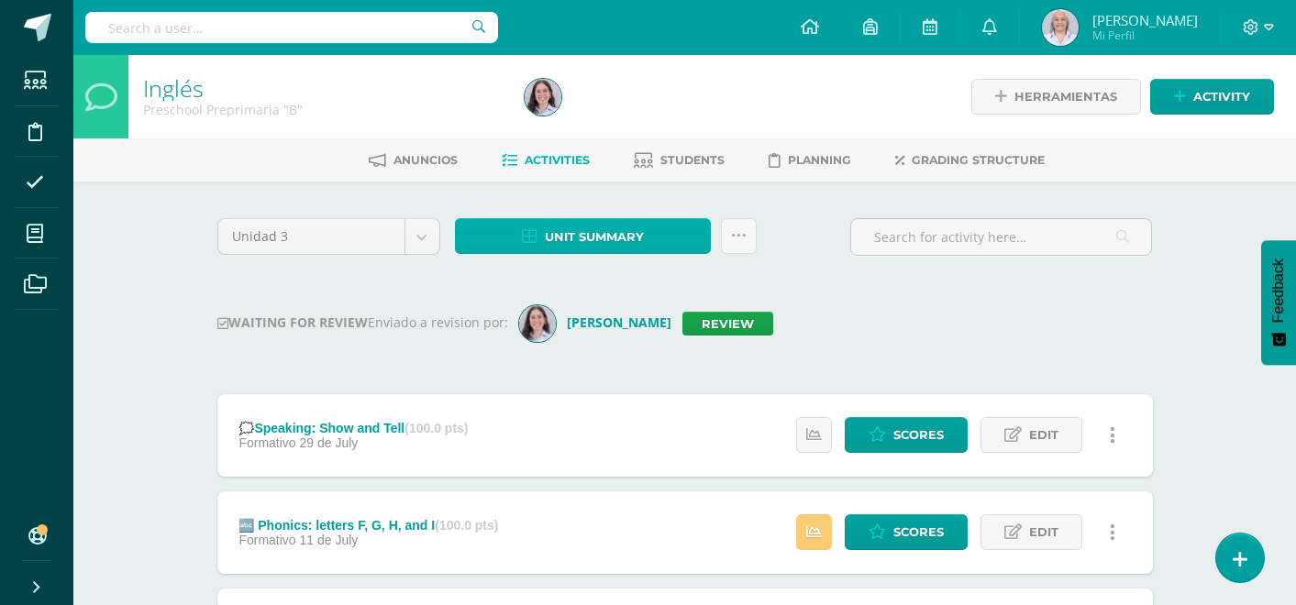
click at [620, 237] on span "Unit summary" at bounding box center [594, 237] width 99 height 34
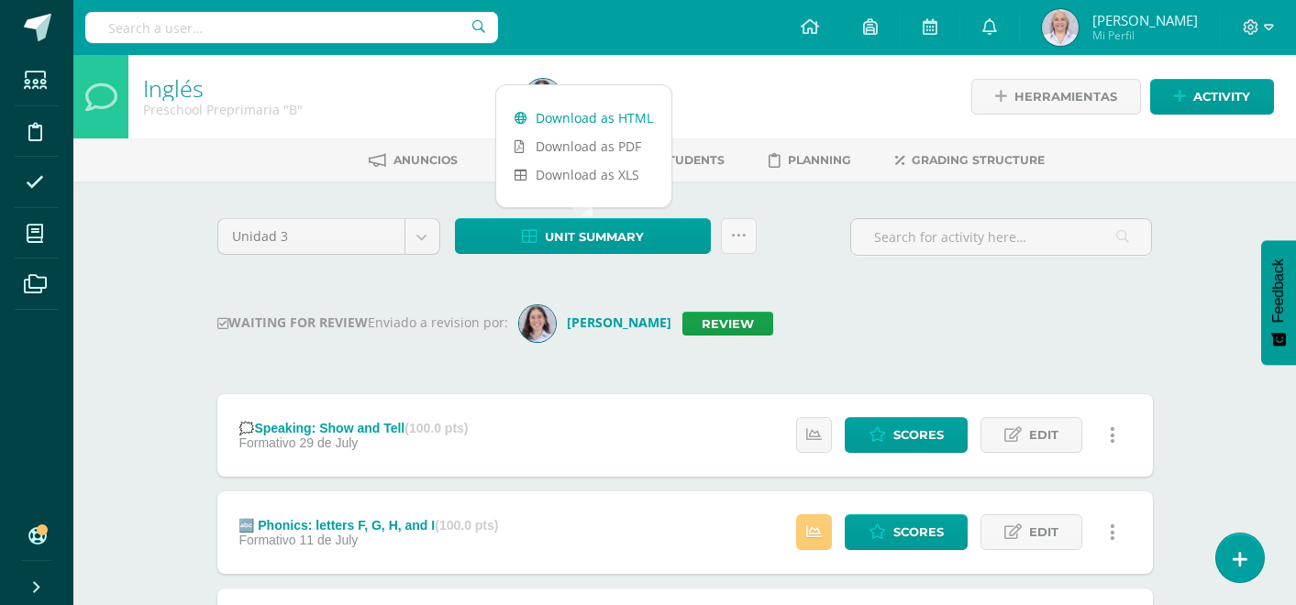
click at [603, 112] on link "Download as HTML" at bounding box center [583, 118] width 175 height 28
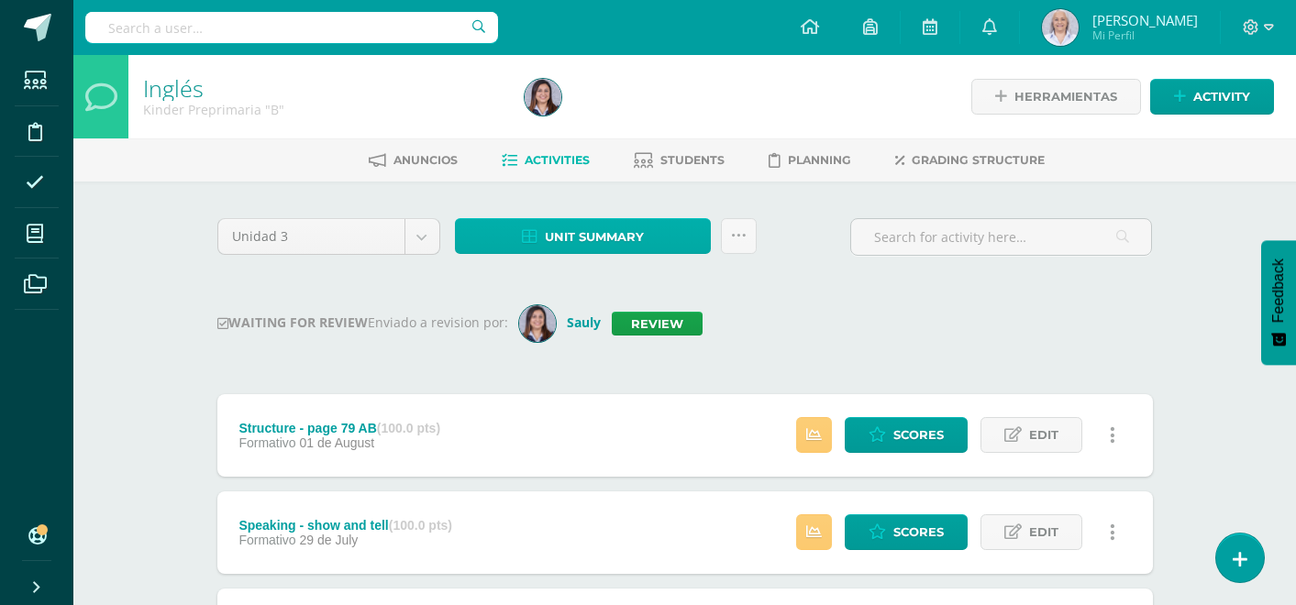
click at [594, 247] on span "Unit summary" at bounding box center [594, 237] width 99 height 34
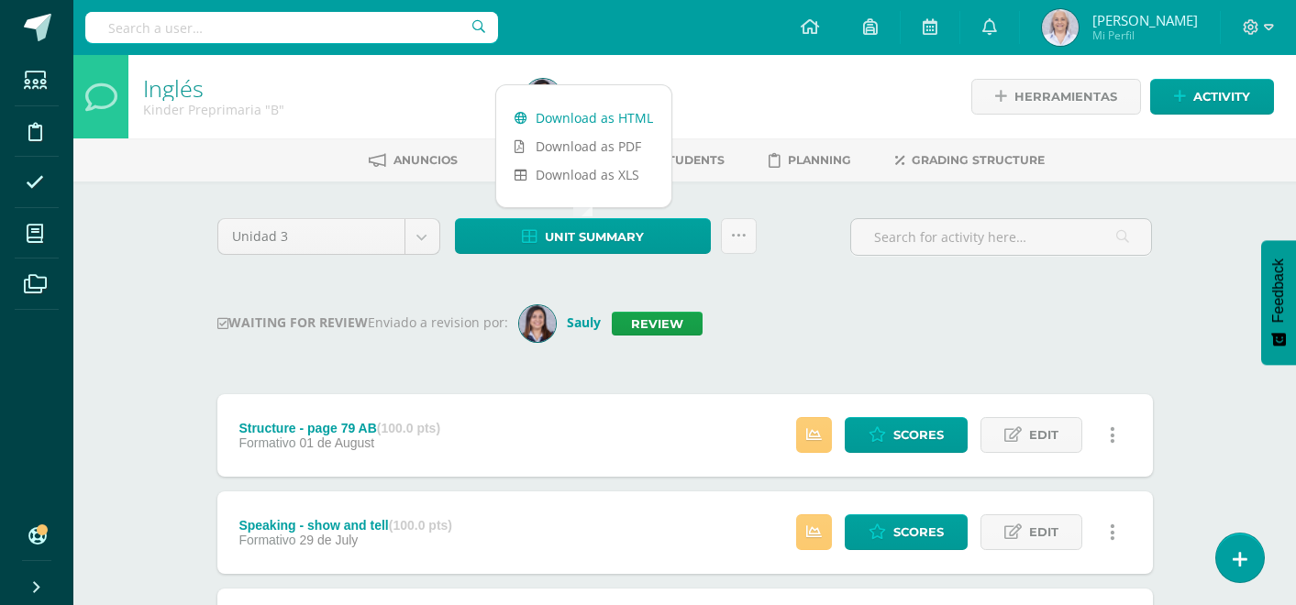
click at [583, 123] on link "Download as HTML" at bounding box center [583, 118] width 175 height 28
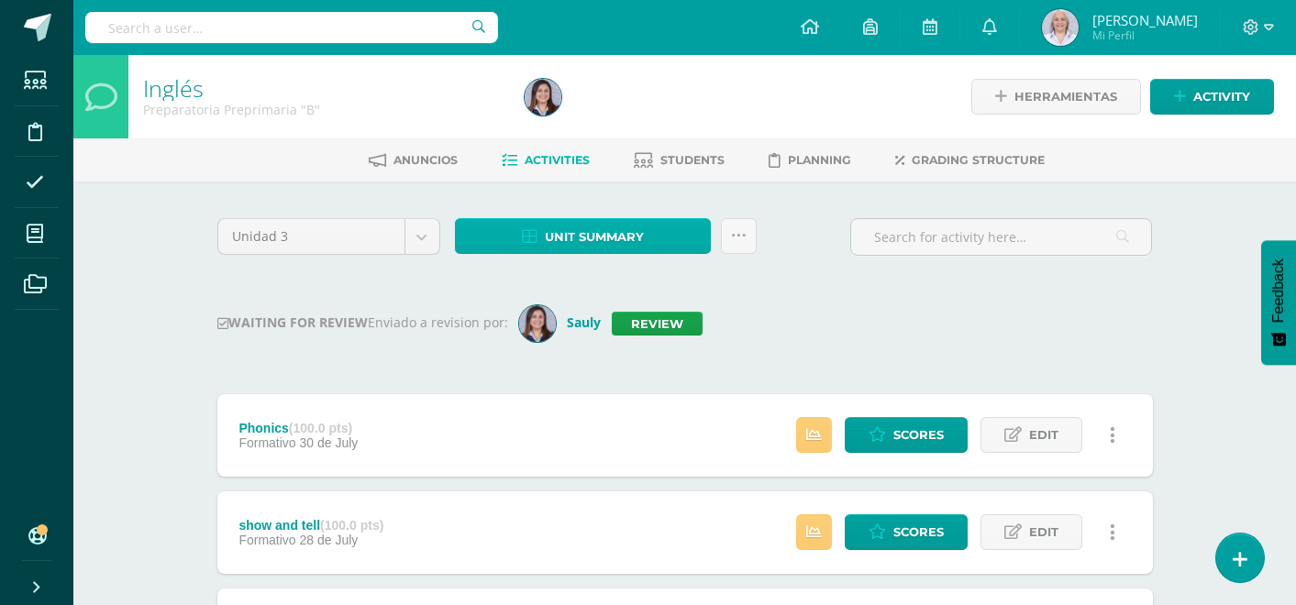
click at [614, 229] on span "Unit summary" at bounding box center [594, 237] width 99 height 34
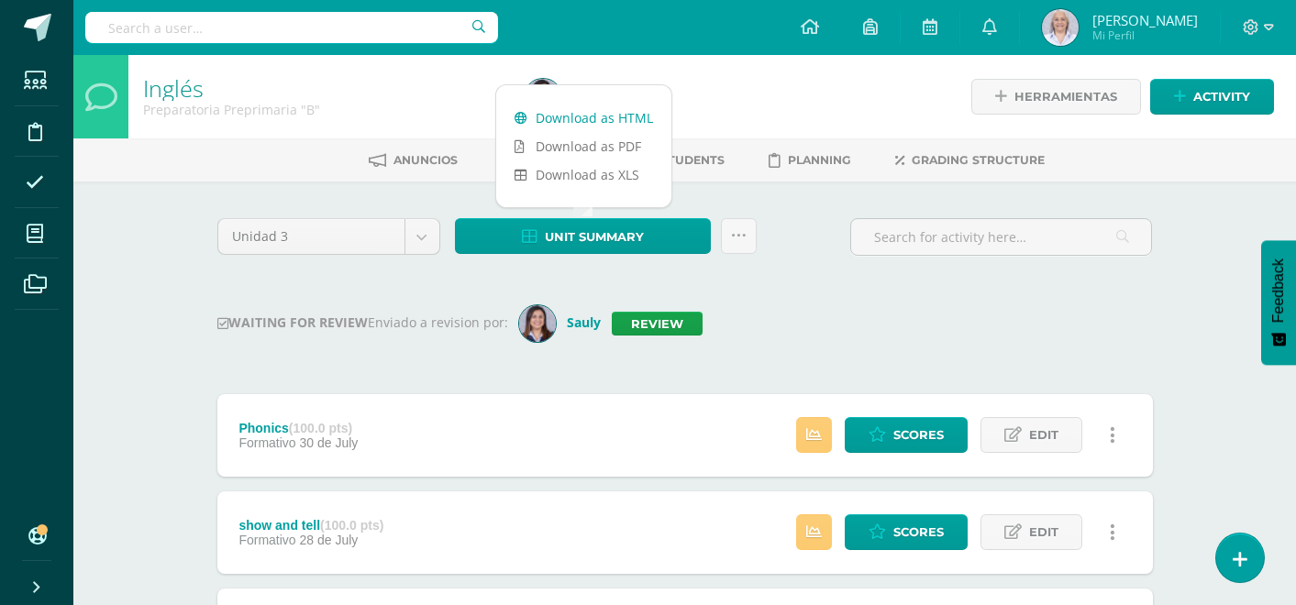
click at [592, 107] on link "Download as HTML" at bounding box center [583, 118] width 175 height 28
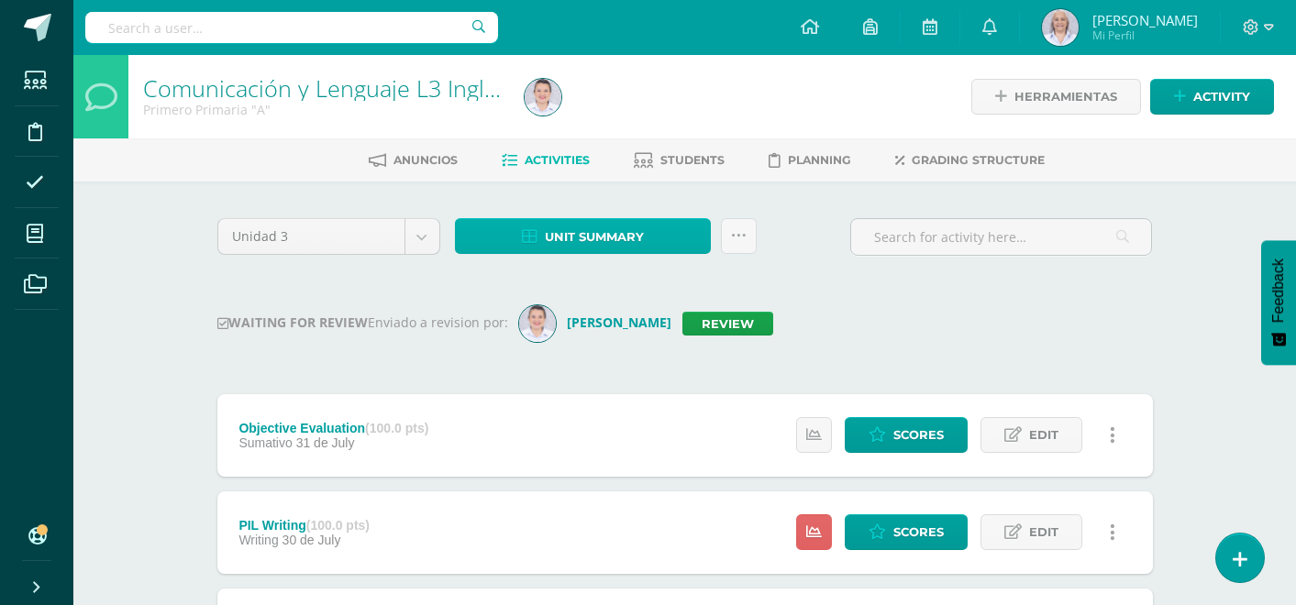
click at [586, 227] on span "Unit summary" at bounding box center [594, 237] width 99 height 34
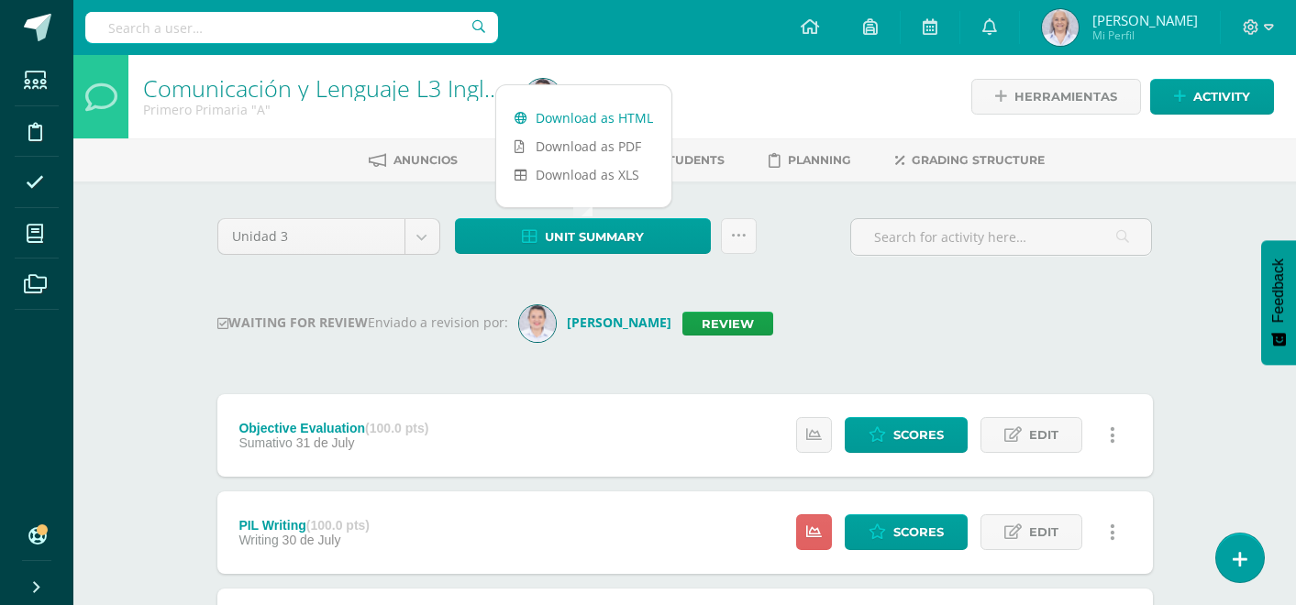
click at [584, 125] on link "Download as HTML" at bounding box center [583, 118] width 175 height 28
